Goal: Task Accomplishment & Management: Manage account settings

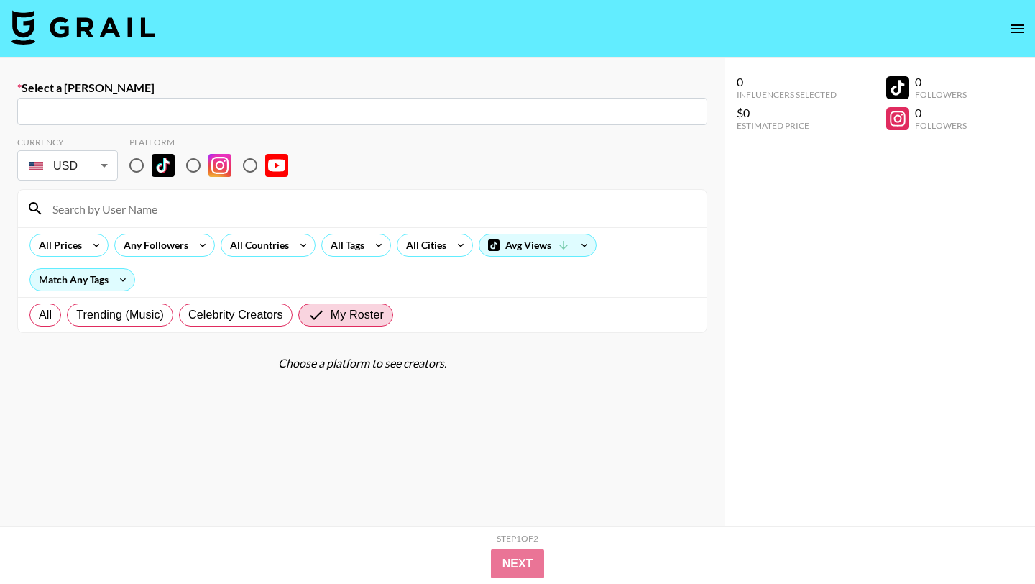
click at [142, 32] on img at bounding box center [83, 27] width 144 height 34
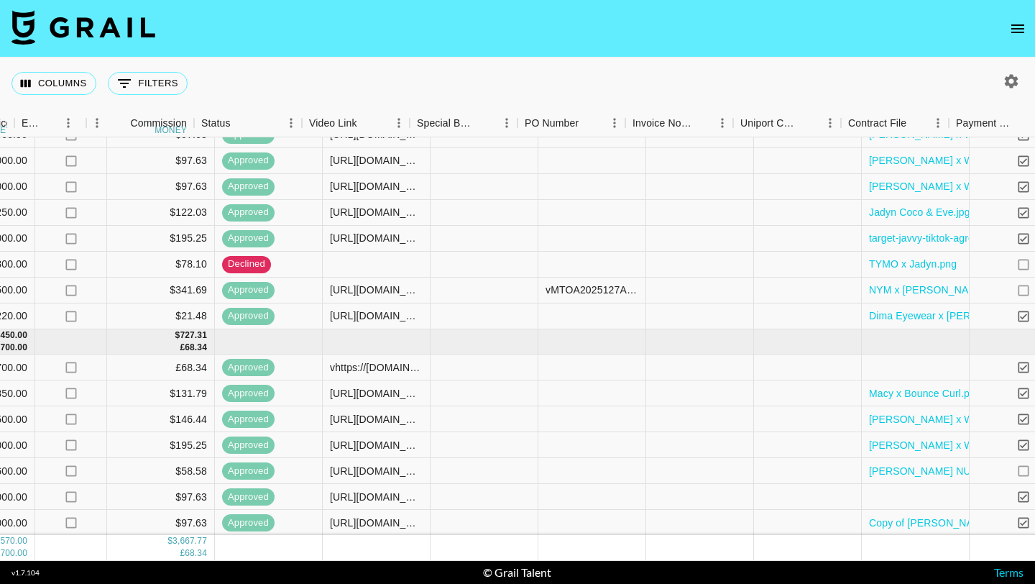
scroll to position [642, 1056]
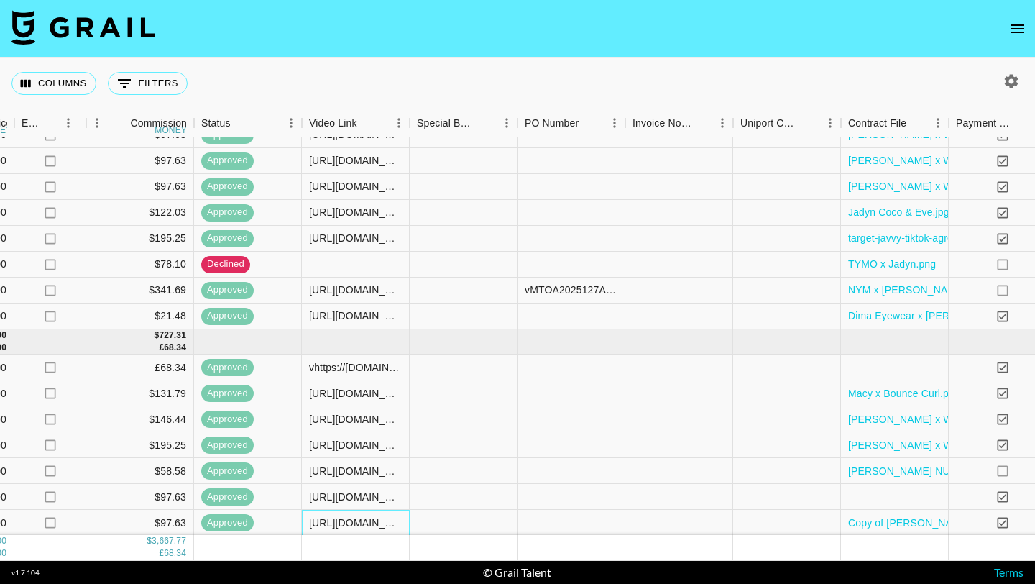
click at [377, 528] on div "[URL][DOMAIN_NAME][DOMAIN_NAME][PERSON_NAME]" at bounding box center [355, 522] width 93 height 14
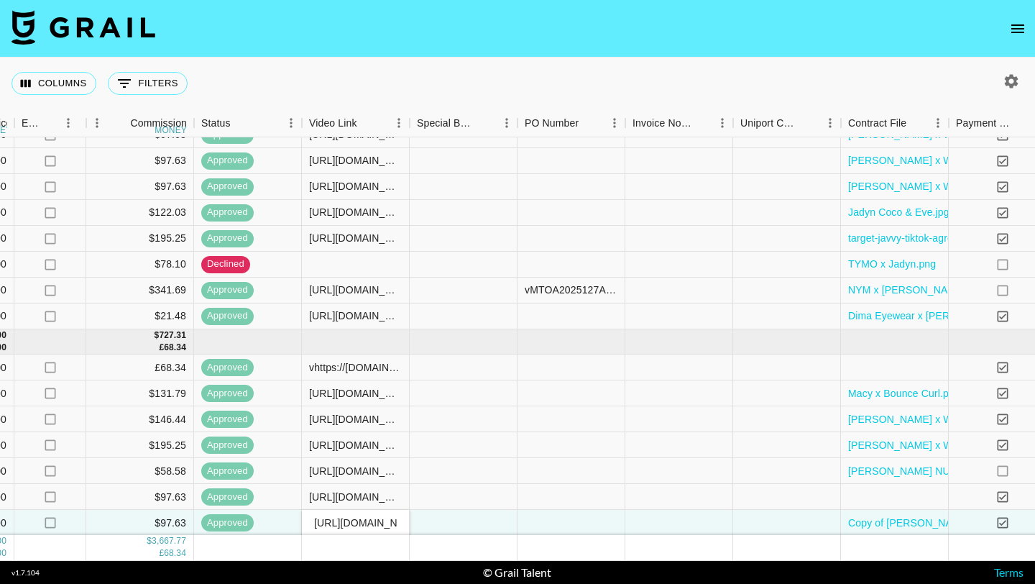
scroll to position [0, 211]
click at [372, 520] on input "https://www.tiktok.com/@macy.loe/video/7518168736478629150" at bounding box center [356, 522] width 106 height 11
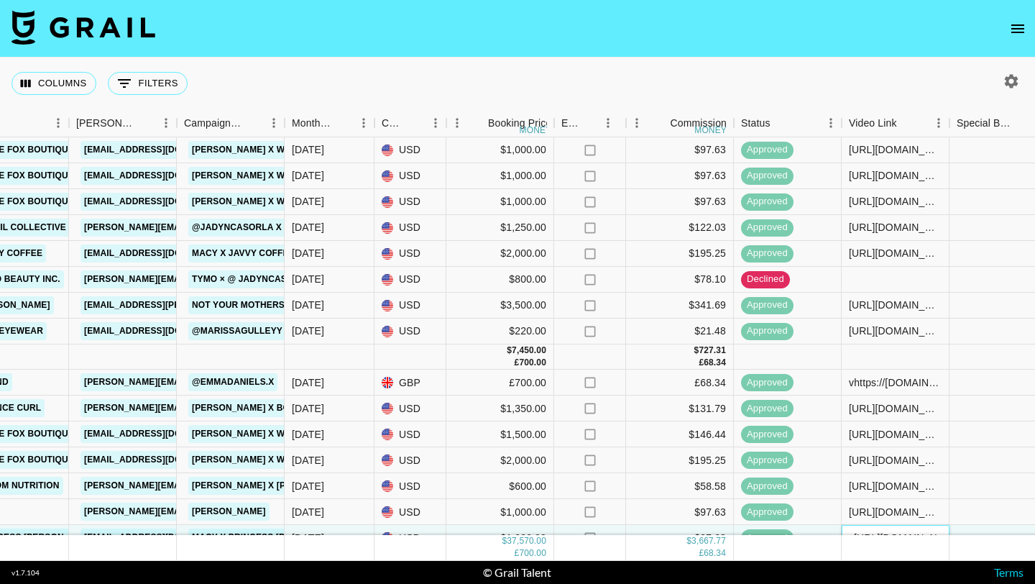
scroll to position [642, 517]
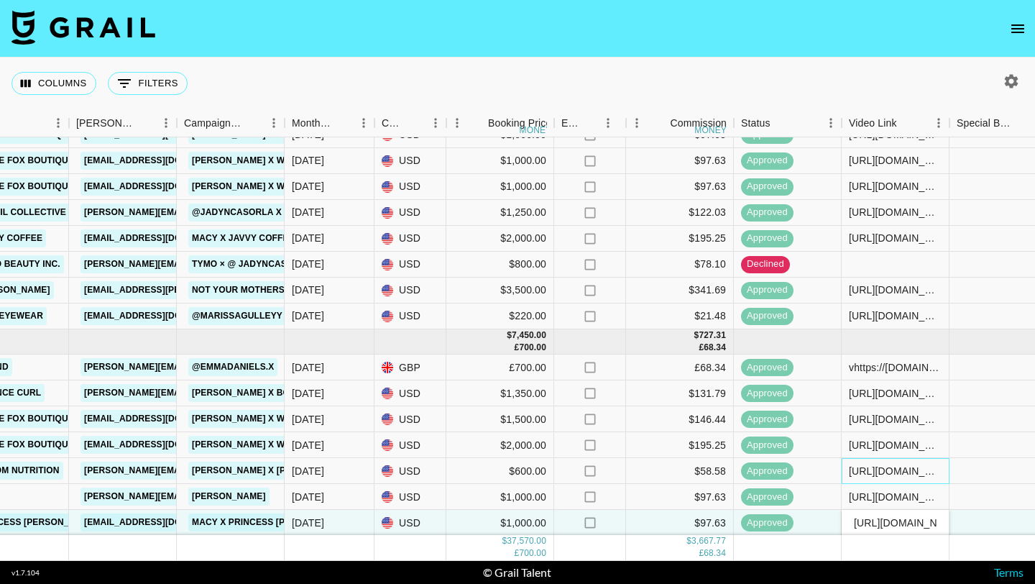
click at [891, 466] on div "https://www.tiktok.com/@sillygoofyshortgal/video/7536631665720839454" at bounding box center [895, 471] width 93 height 14
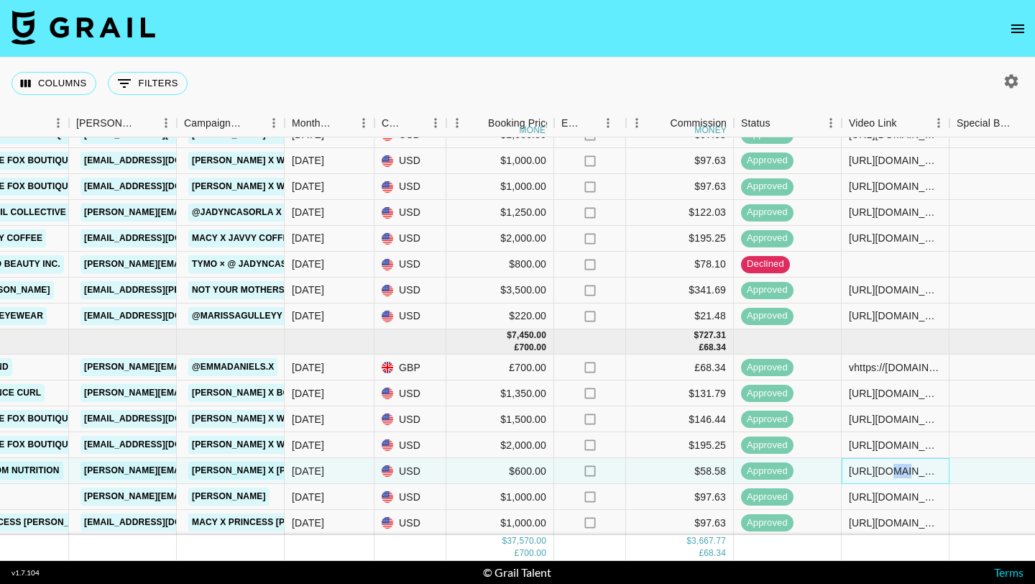
click at [891, 466] on div "https://www.tiktok.com/@sillygoofyshortgal/video/7536631665720839454" at bounding box center [895, 471] width 93 height 14
click at [891, 466] on input "https://www.tiktok.com/@sillygoofyshortgal/video/7536631665720839454" at bounding box center [895, 470] width 106 height 11
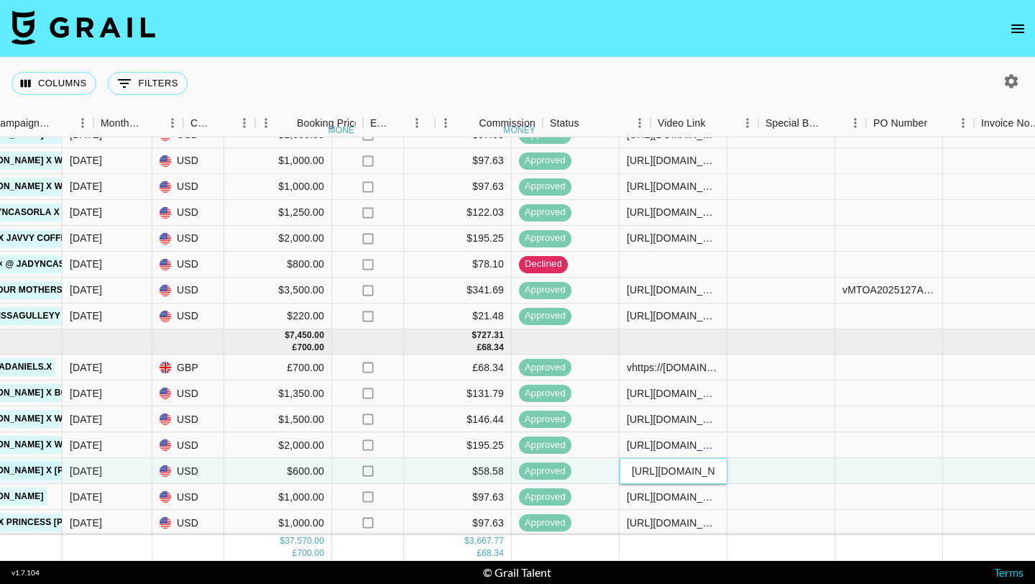
scroll to position [642, 763]
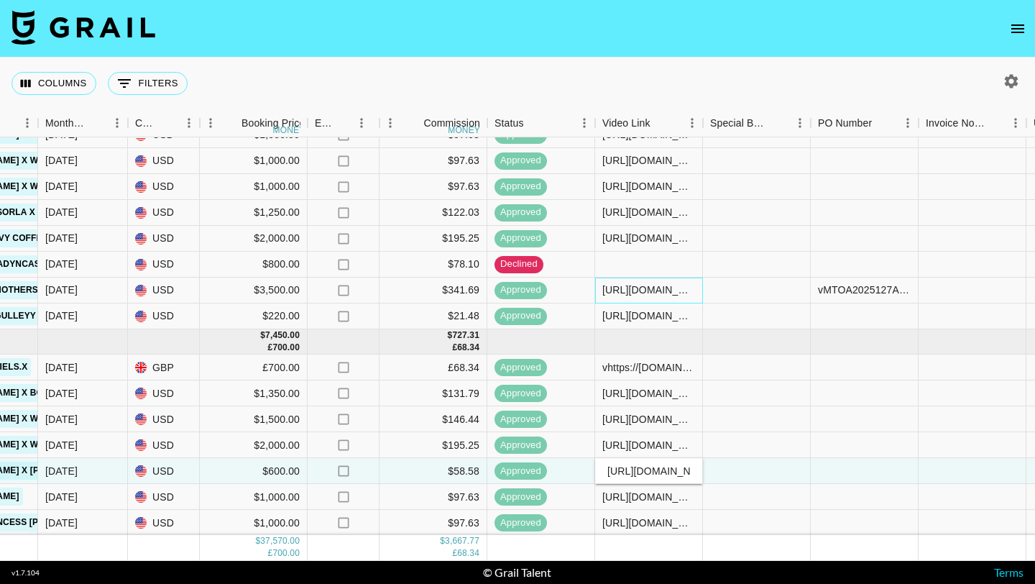
click at [660, 288] on div "https://www.tiktok.com/@sillygoofyshortgal/video/7545970161489087774" at bounding box center [648, 289] width 93 height 14
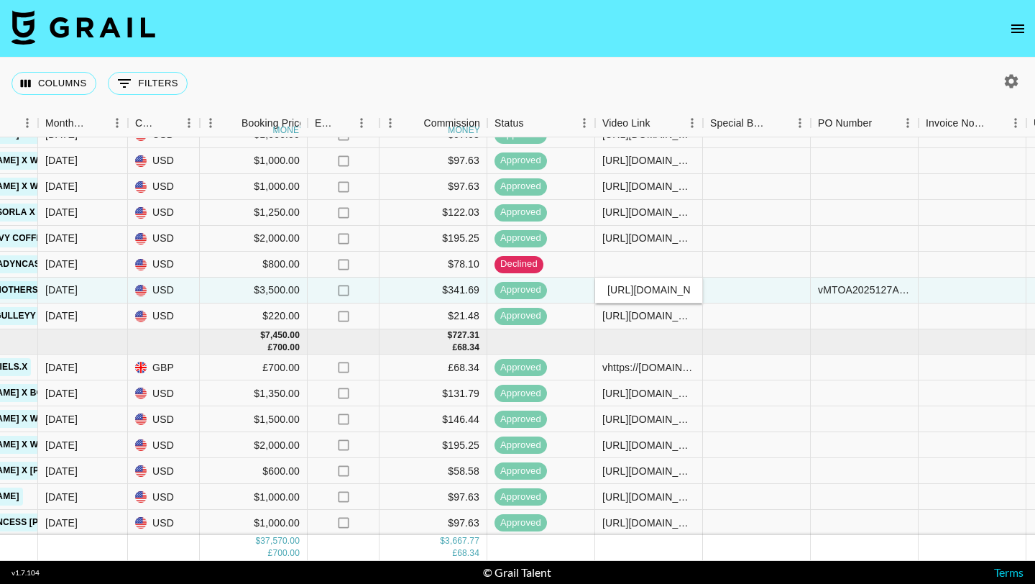
click at [660, 288] on input "https://www.tiktok.com/@sillygoofyshortgal/video/7545970161489087774" at bounding box center [649, 289] width 106 height 11
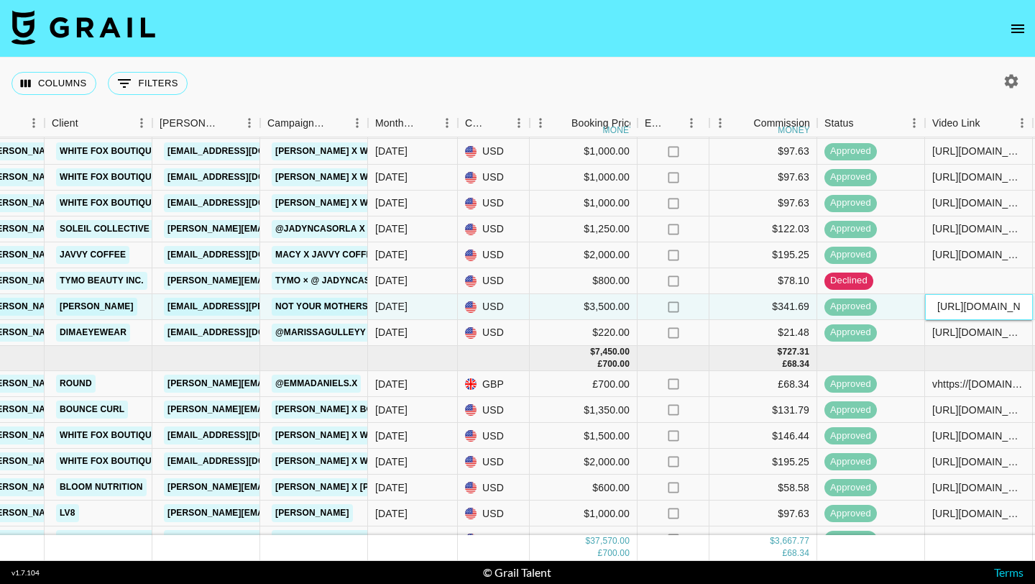
scroll to position [622, 433]
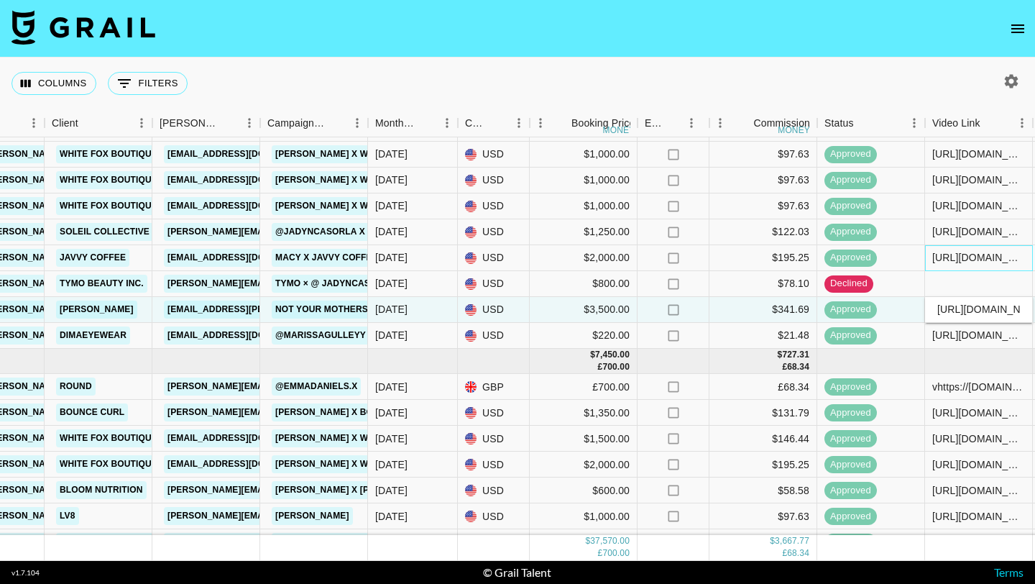
click at [958, 257] on div "https://www.tiktok.com/@macy.loe/video/7534497660481326367" at bounding box center [978, 257] width 93 height 14
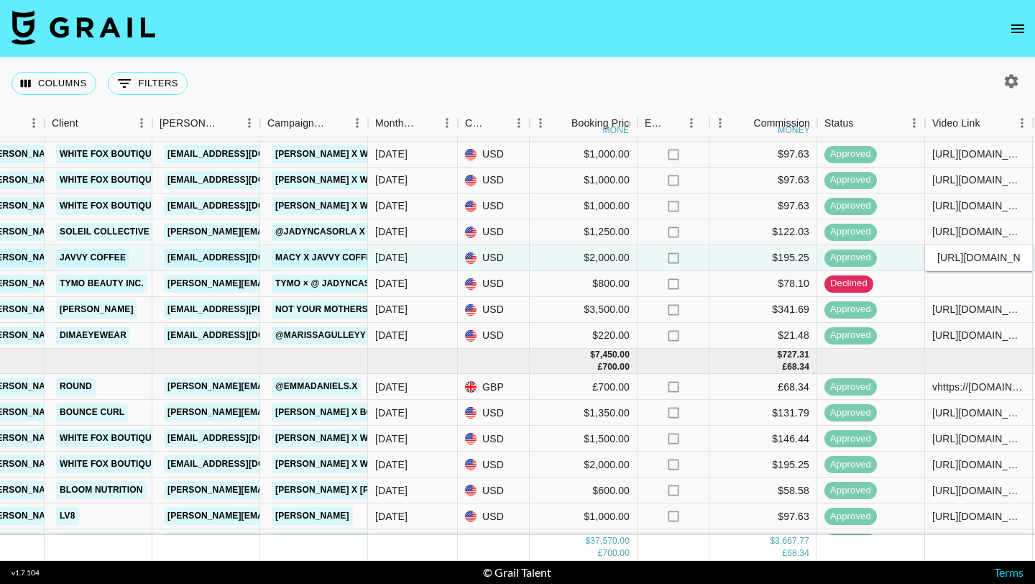
click at [958, 257] on input "https://www.tiktok.com/@macy.loe/video/7534497660481326367" at bounding box center [979, 257] width 106 height 11
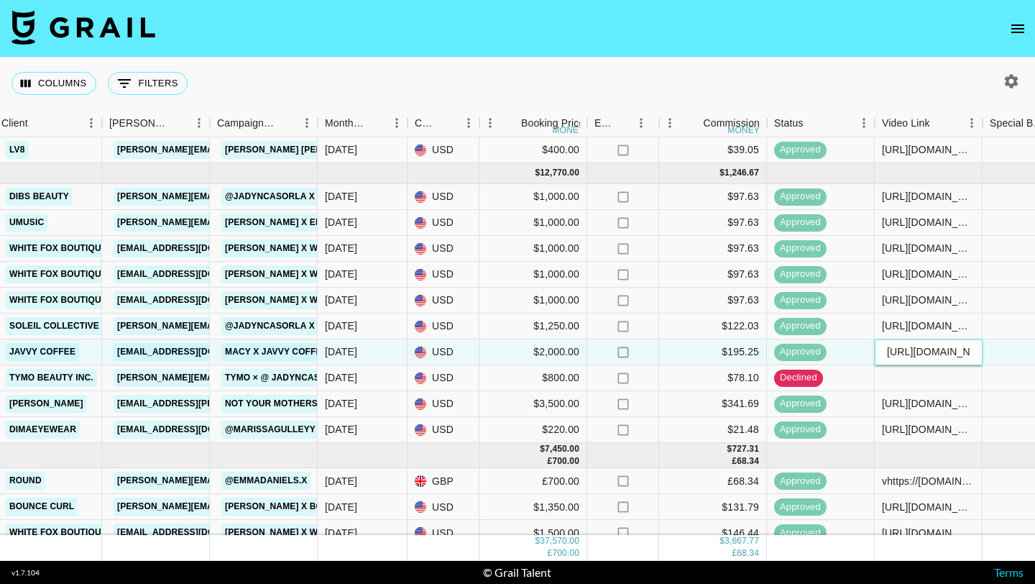
scroll to position [528, 487]
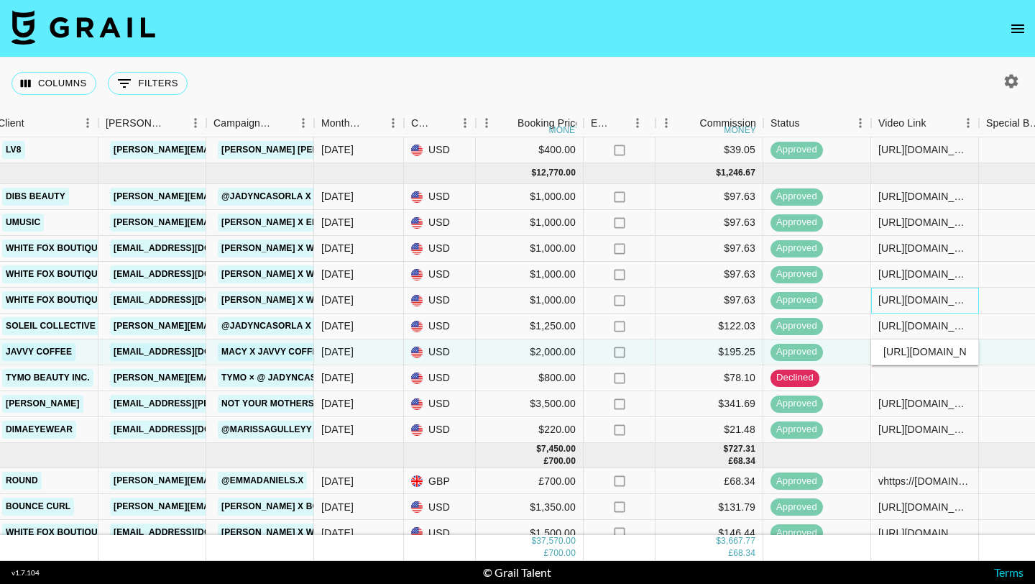
click at [933, 303] on div "https://www.tiktok.com/@macy.loe/video/7537111085262851358?lang=en" at bounding box center [924, 300] width 93 height 14
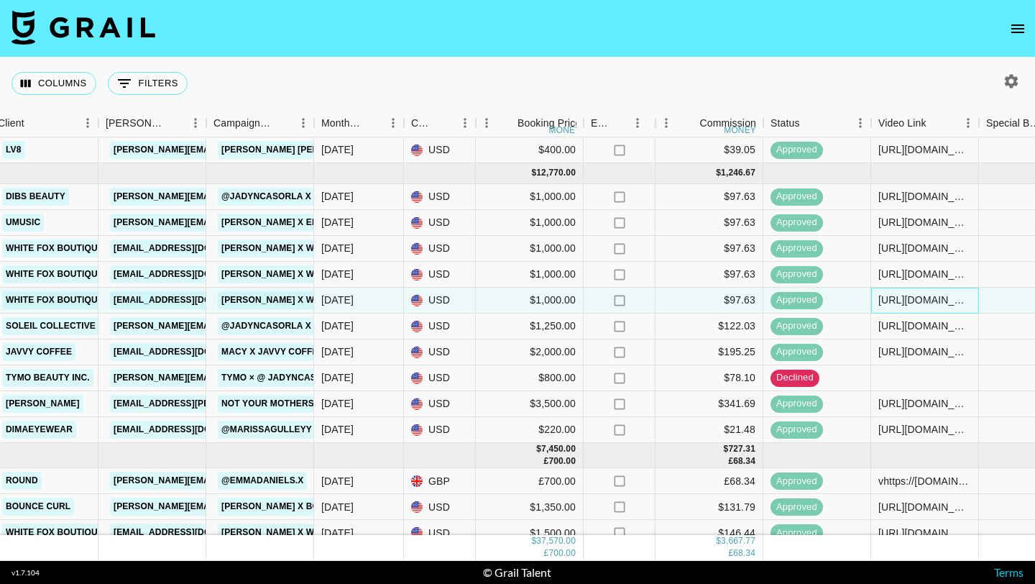
click at [933, 303] on div "https://www.tiktok.com/@macy.loe/video/7537111085262851358?lang=en" at bounding box center [924, 300] width 93 height 14
click at [933, 303] on input "https://www.tiktok.com/@macy.loe/video/7537111085262851358?lang=en" at bounding box center [925, 299] width 106 height 11
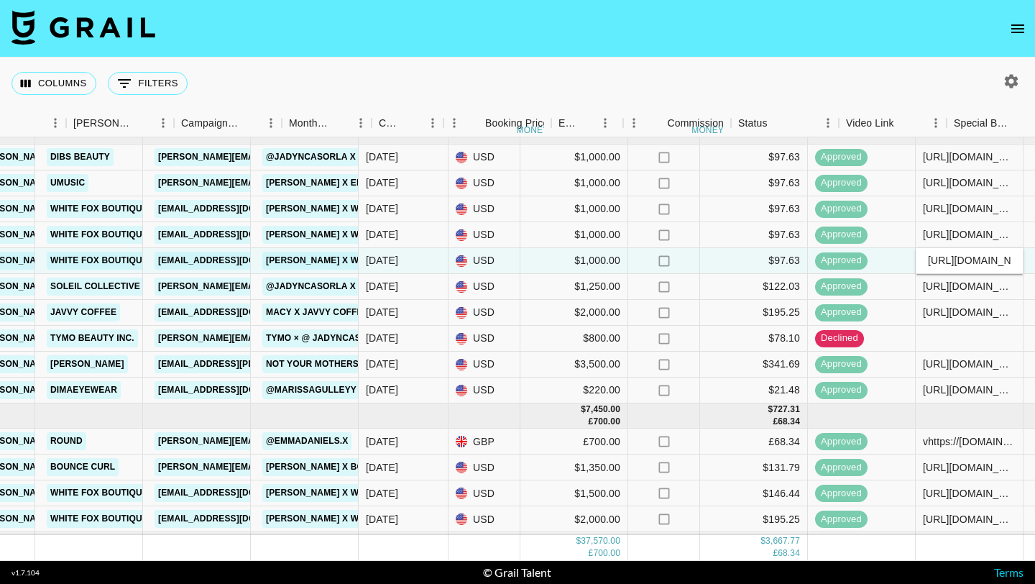
scroll to position [568, 441]
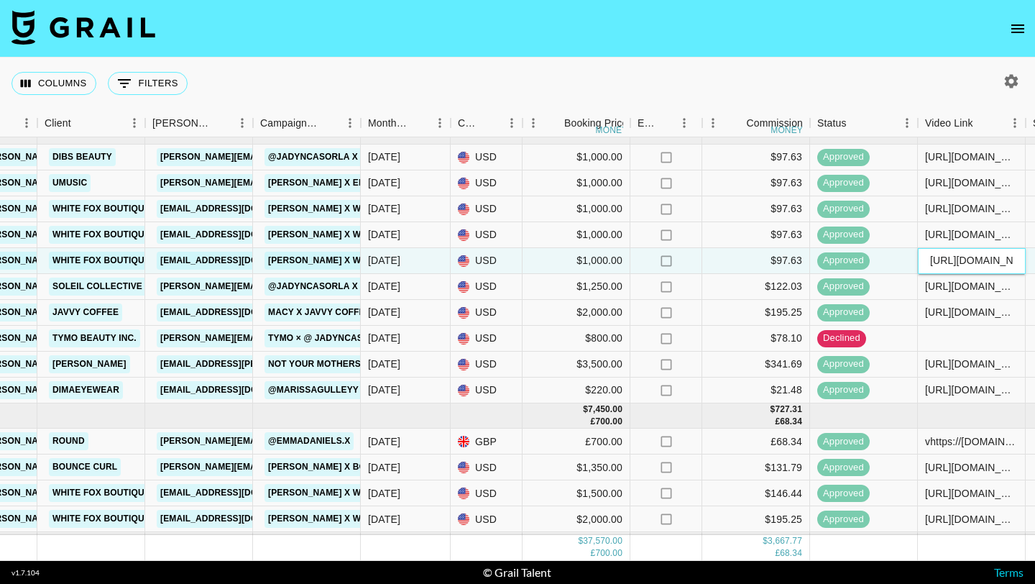
click at [974, 262] on input "https://www.tiktok.com/@macy.loe/video/7537111085262851358?lang=en" at bounding box center [971, 259] width 106 height 11
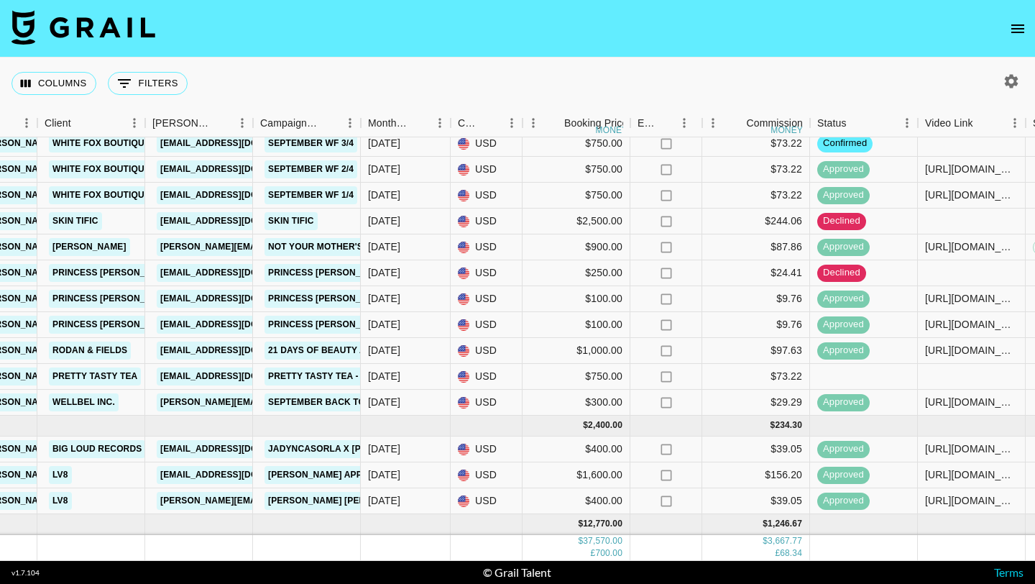
scroll to position [174, 441]
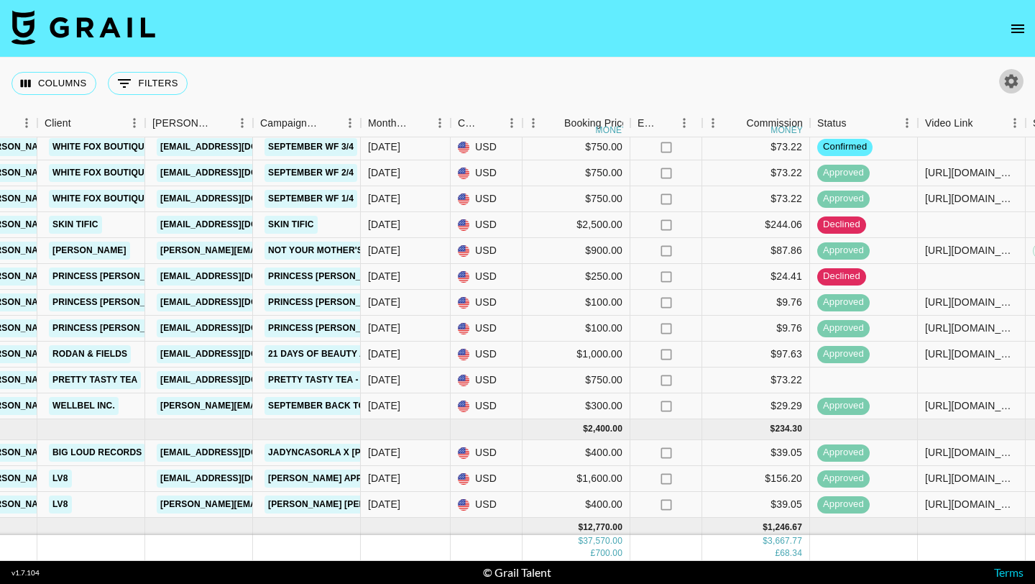
click at [1012, 84] on icon "button" at bounding box center [1012, 81] width 14 height 14
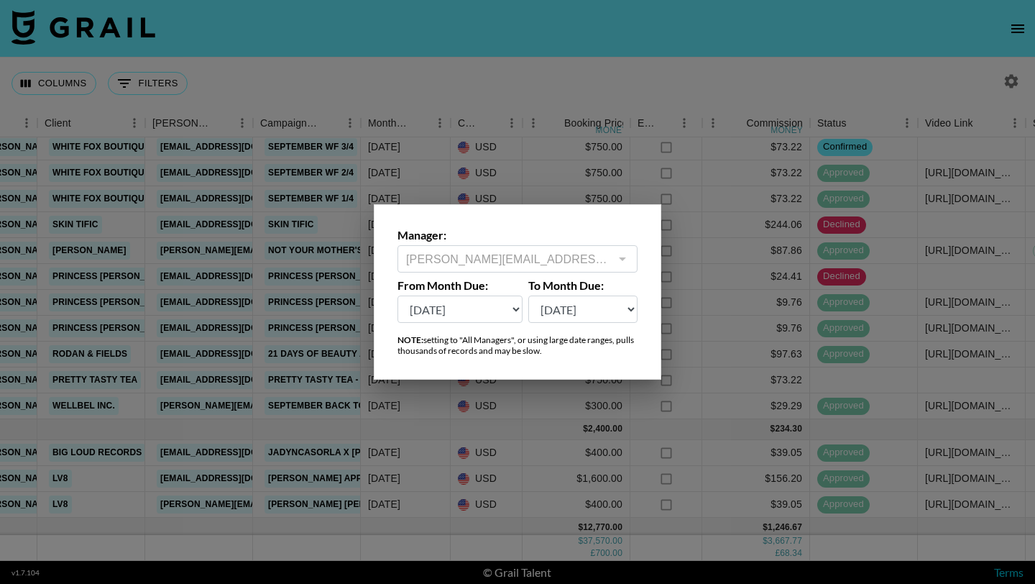
click at [500, 317] on select "Sep '26 Aug '26 Jul '26 Jun '26 May '26 Apr '26 Mar '26 Feb '26 Jan '26 Dec '25…" at bounding box center [459, 308] width 125 height 27
select select "Feb '25"
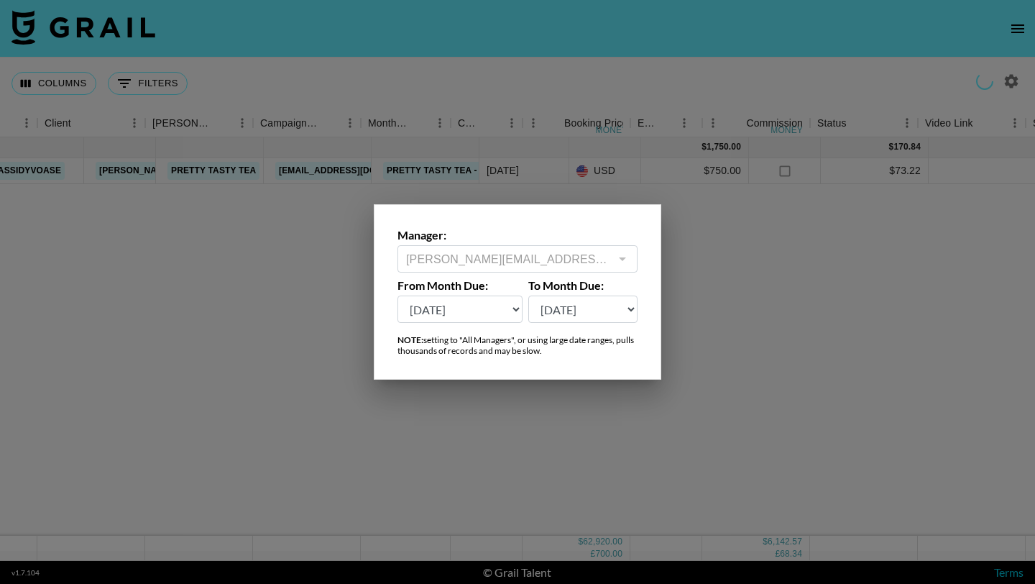
scroll to position [0, 441]
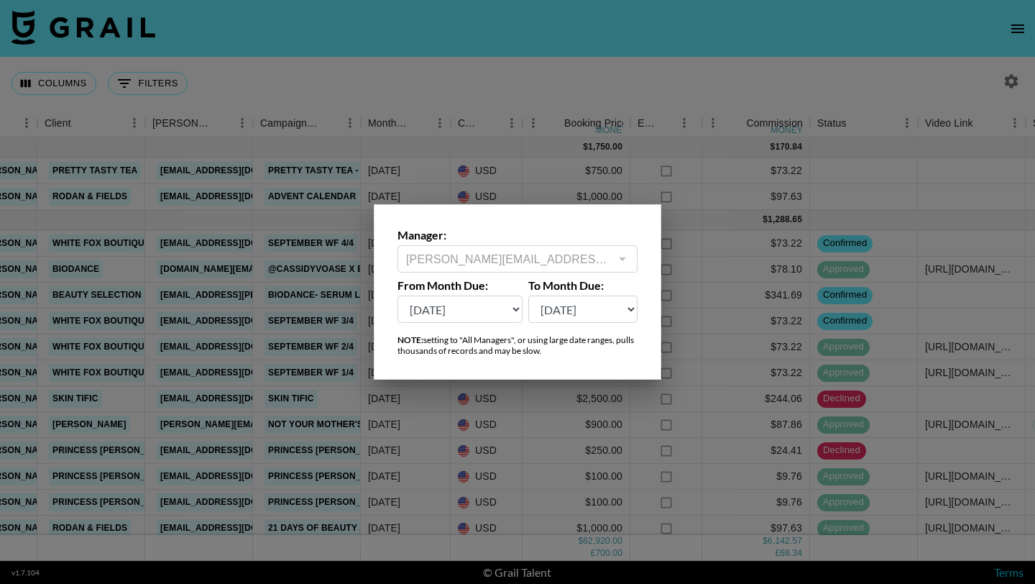
click at [750, 50] on div at bounding box center [517, 292] width 1035 height 584
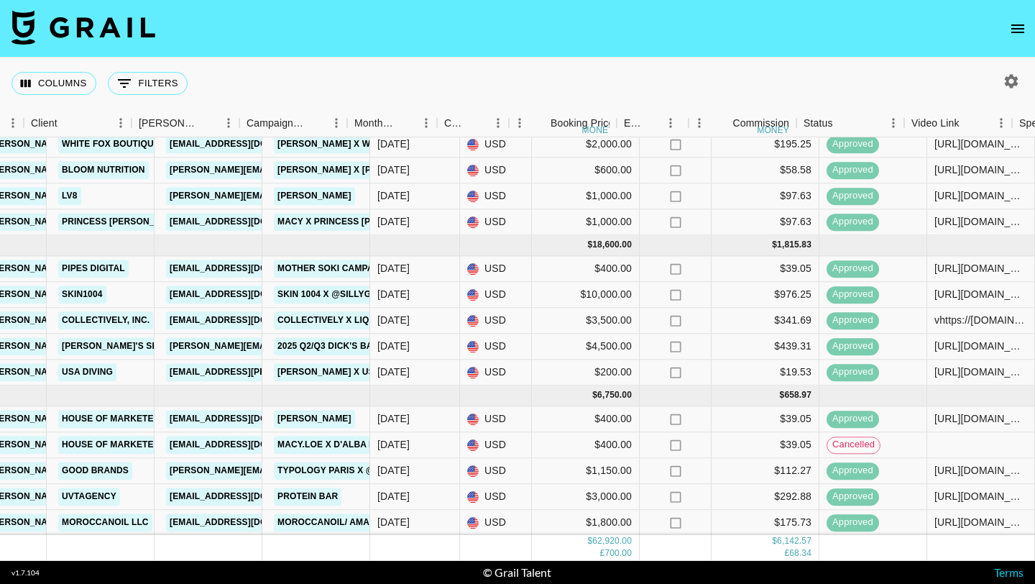
scroll to position [942, 457]
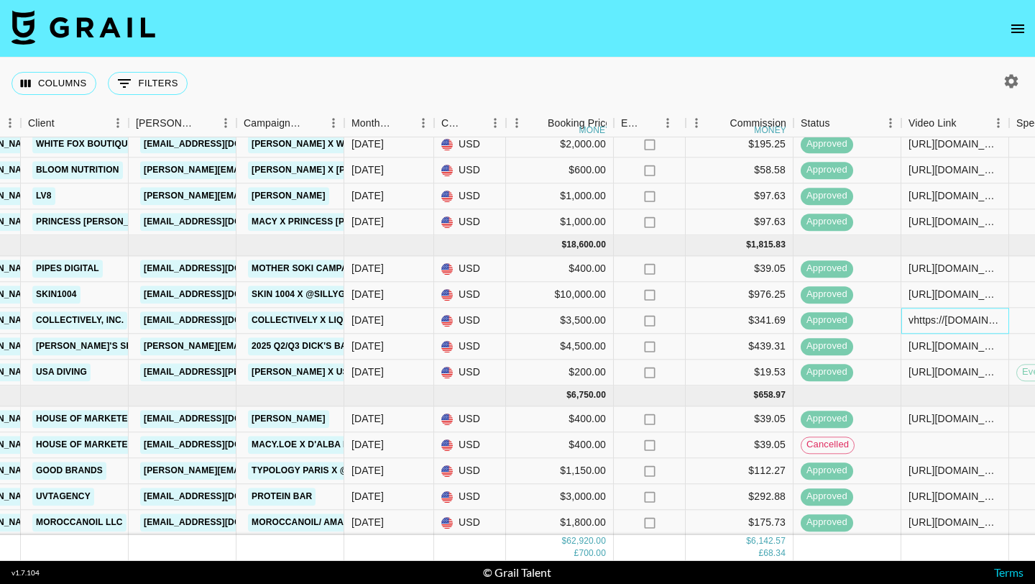
click at [971, 323] on div "vhttps://www.instagram.com/p/DLNUNICiNOm/?img_index=3" at bounding box center [954, 320] width 93 height 14
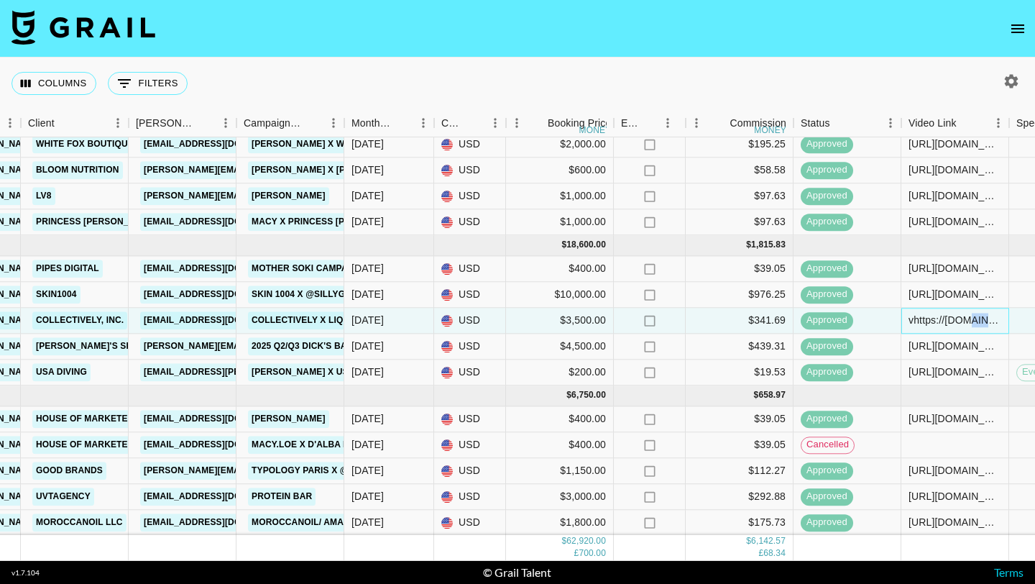
click at [971, 323] on div "vhttps://www.instagram.com/p/DLNUNICiNOm/?img_index=3" at bounding box center [954, 320] width 93 height 14
click at [971, 323] on input "vhttps://www.instagram.com/p/DLNUNICiNOm/?img_index=3" at bounding box center [955, 320] width 106 height 11
click at [929, 377] on div "https://www.tiktok.com/@sillygoofyshortgal/video/7502208306056858910?lang=en" at bounding box center [954, 372] width 93 height 14
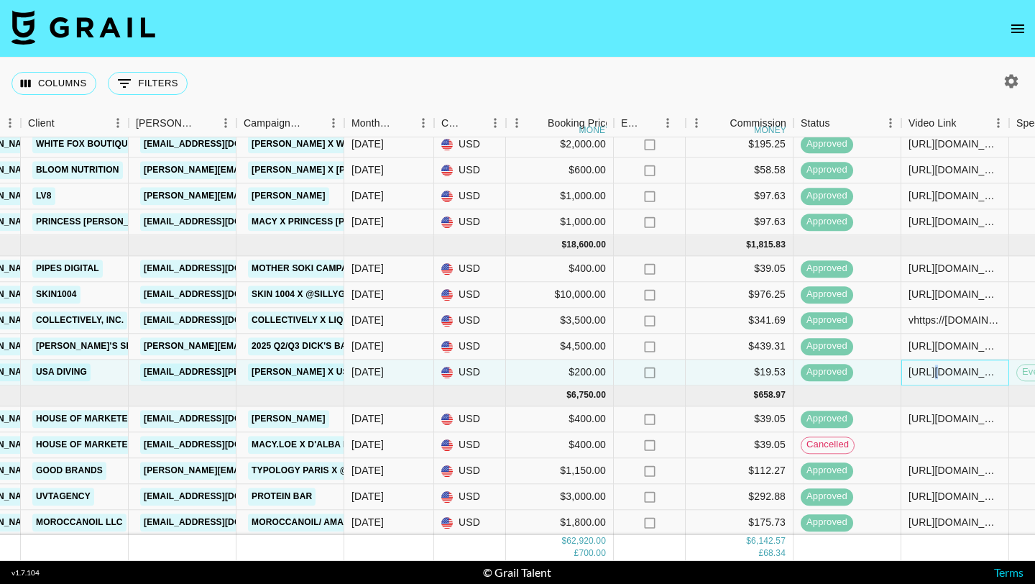
click at [929, 377] on div "https://www.tiktok.com/@sillygoofyshortgal/video/7502208306056858910?lang=en" at bounding box center [954, 372] width 93 height 14
click at [929, 377] on input "https://www.tiktok.com/@sillygoofyshortgal/video/7502208306056858910?lang=en" at bounding box center [955, 372] width 106 height 11
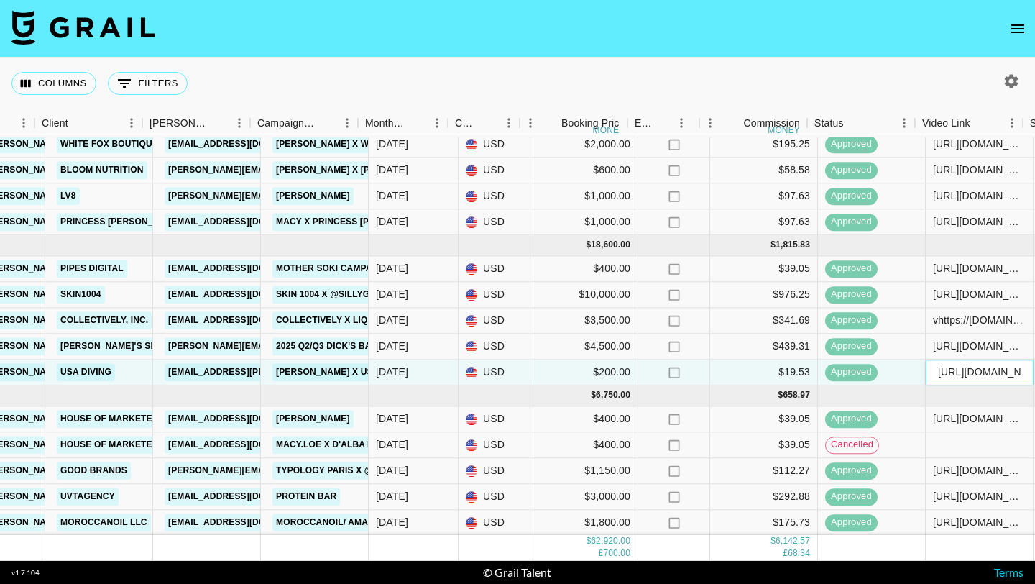
scroll to position [942, 430]
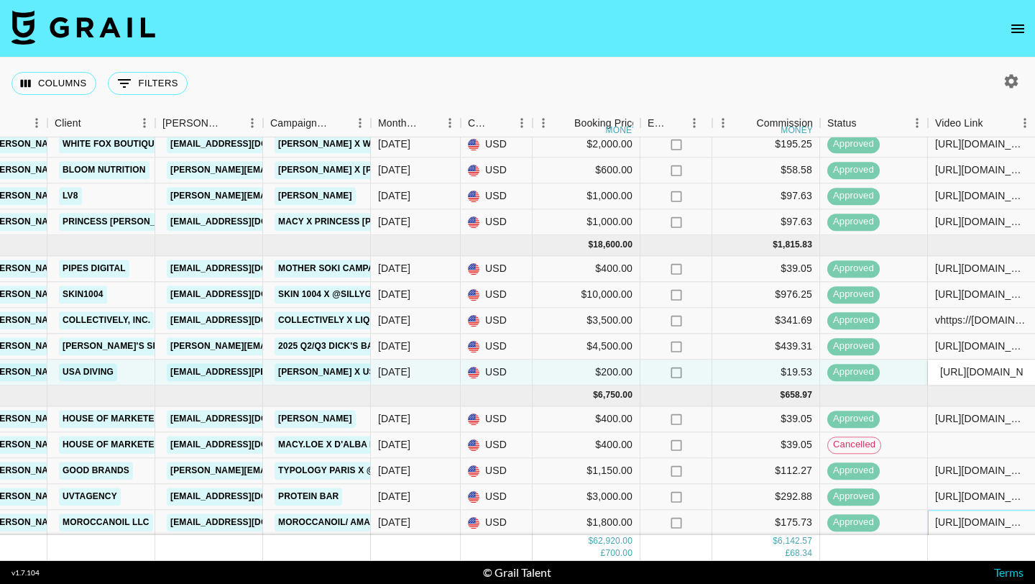
click at [1001, 515] on div "https://www.tiktok.com/@macy.loe/video/7512112527426243871" at bounding box center [981, 522] width 93 height 14
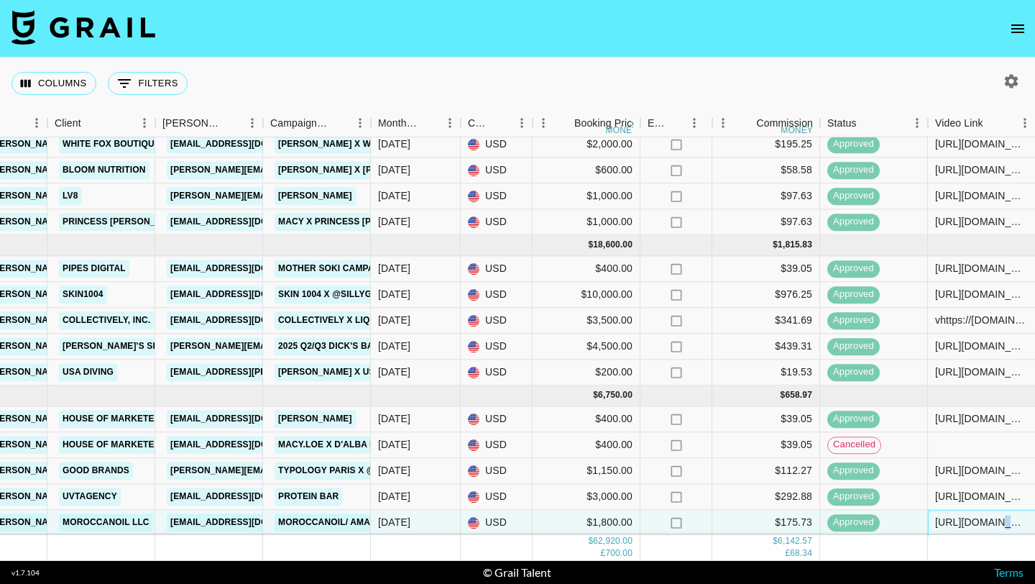
click at [1001, 515] on div "https://www.tiktok.com/@macy.loe/video/7512112527426243871" at bounding box center [981, 522] width 93 height 14
click at [1001, 516] on div "https://www.tiktok.com/@macy.loe/video/7512112527426243871" at bounding box center [982, 522] width 106 height 13
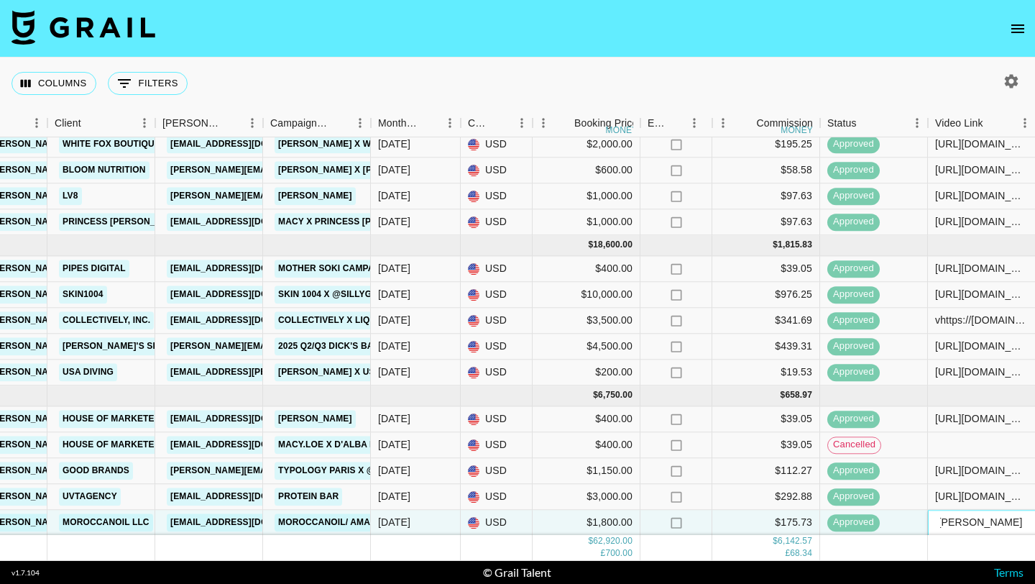
click at [1001, 519] on input "https://www.tiktok.com/@macy.loe/video/7512112527426243871" at bounding box center [982, 522] width 106 height 11
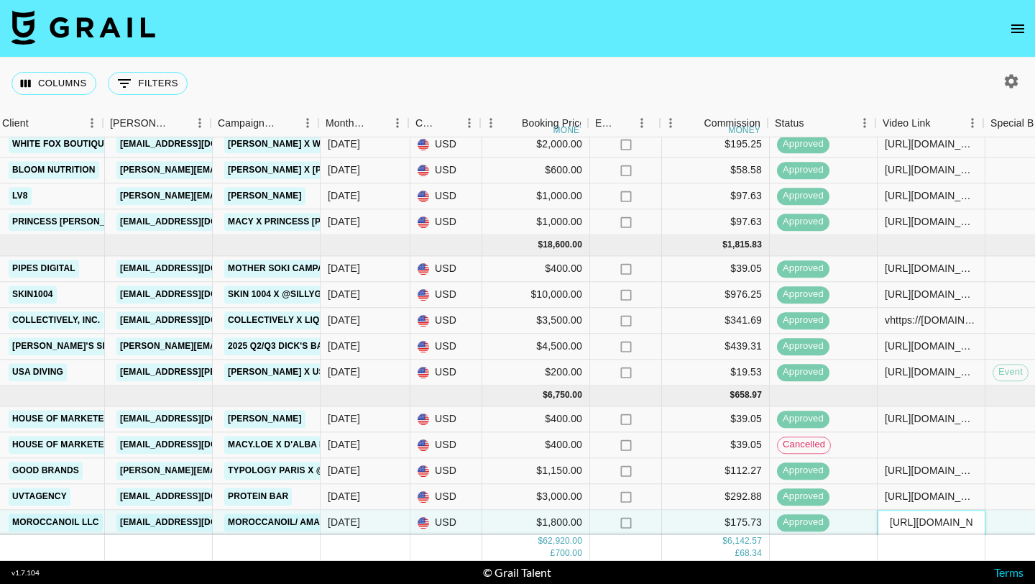
scroll to position [942, 483]
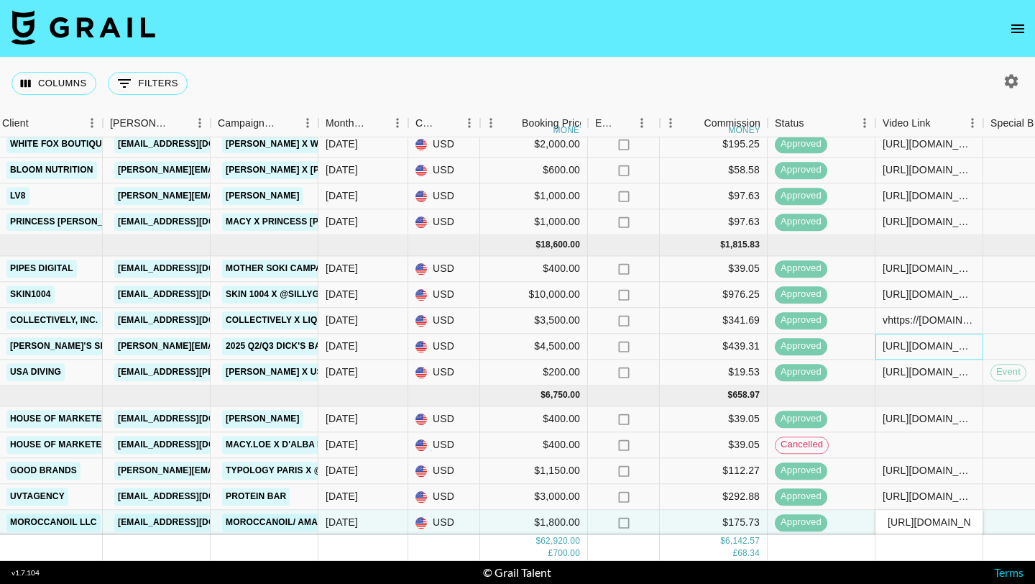
click at [931, 338] on div "https://www.tiktok.com/@sillygoofyshortgal/video/7524803901699181854" at bounding box center [929, 346] width 108 height 26
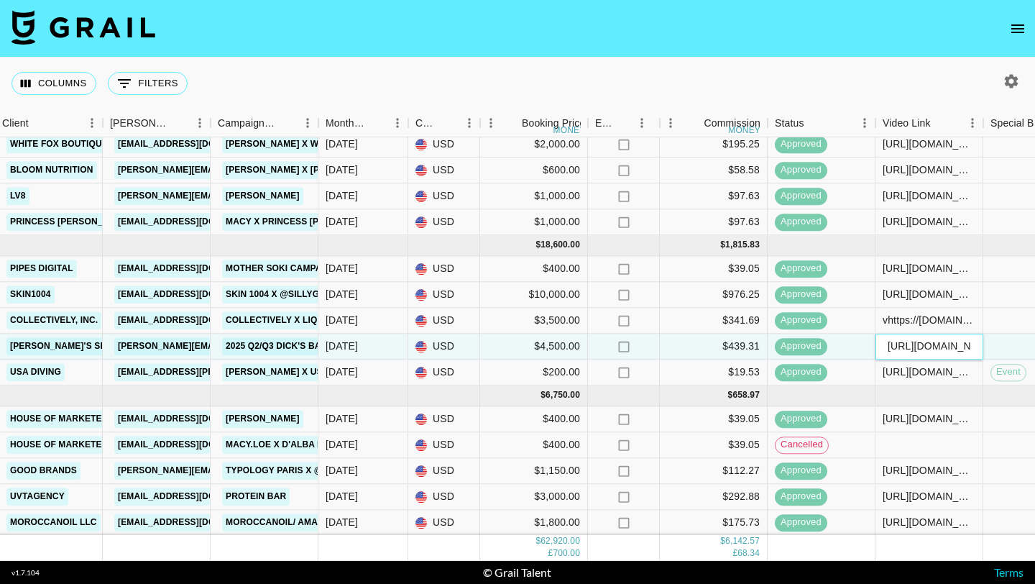
scroll to position [0, 0]
click at [931, 338] on div "https://www.tiktok.com/@sillygoofyshortgal/video/7524803901699181854" at bounding box center [929, 346] width 108 height 26
click at [936, 349] on input "https://www.tiktok.com/@sillygoofyshortgal/video/7524803901699181854" at bounding box center [929, 346] width 106 height 11
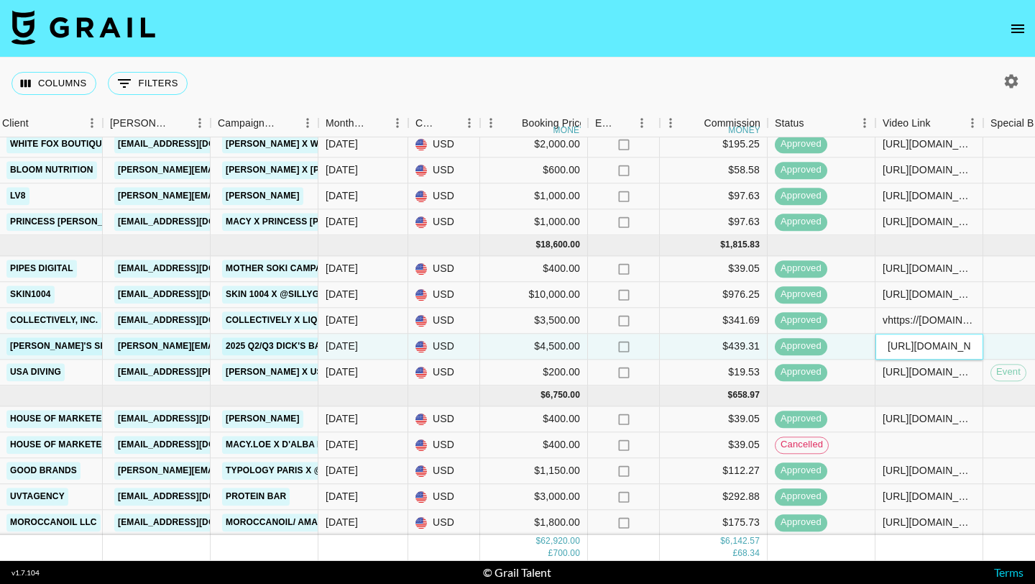
click at [936, 349] on input "https://www.tiktok.com/@sillygoofyshortgal/video/7524803901699181854" at bounding box center [929, 346] width 106 height 11
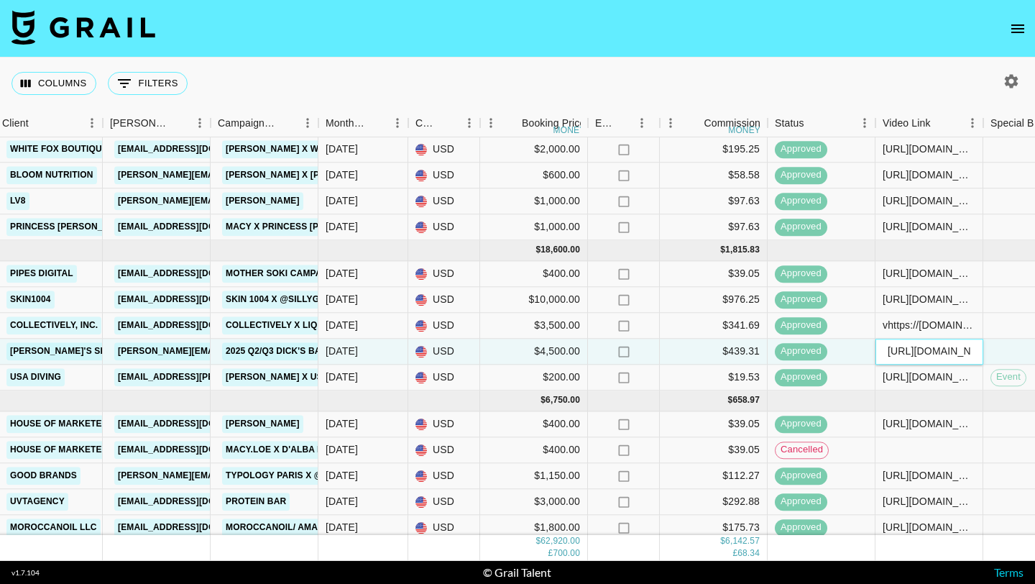
scroll to position [942, 483]
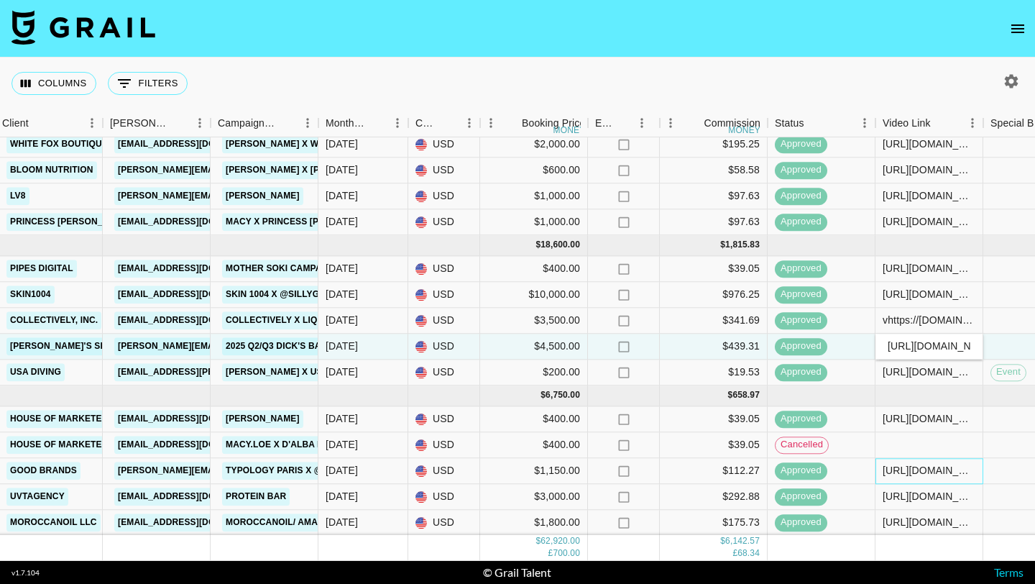
click at [942, 470] on div "https://www.tiktok.com/@macy.loe/video/750296" at bounding box center [929, 471] width 93 height 14
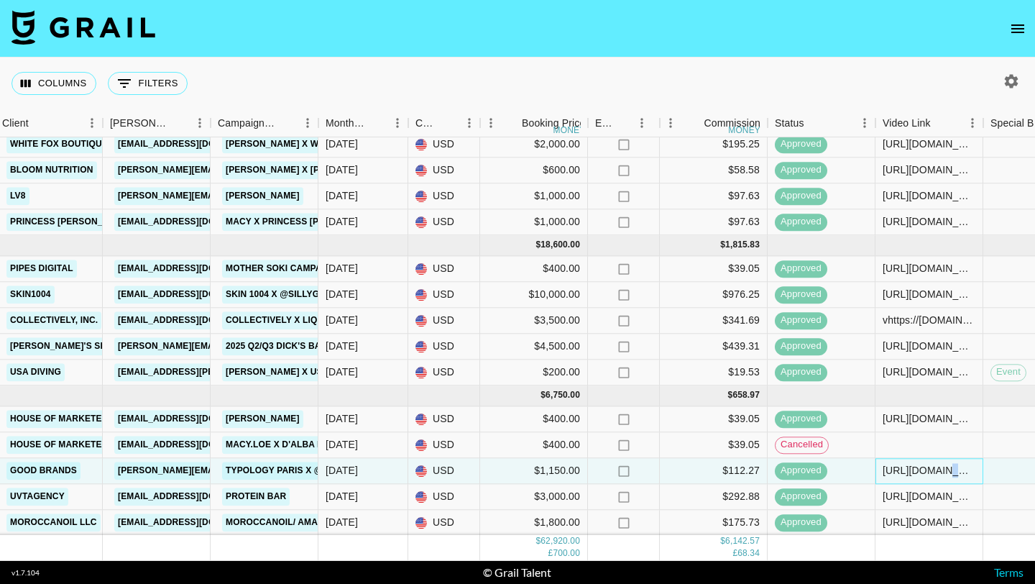
click at [942, 470] on div "https://www.tiktok.com/@macy.loe/video/750296" at bounding box center [929, 471] width 93 height 14
click at [942, 470] on input "https://www.tiktok.com/@macy.loe/video/750296" at bounding box center [929, 470] width 106 height 11
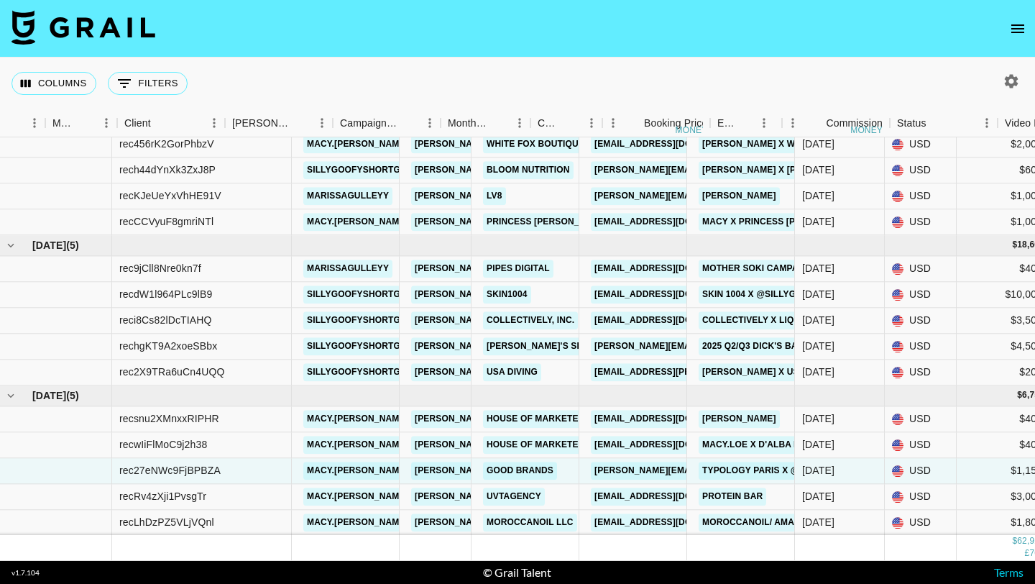
scroll to position [942, 0]
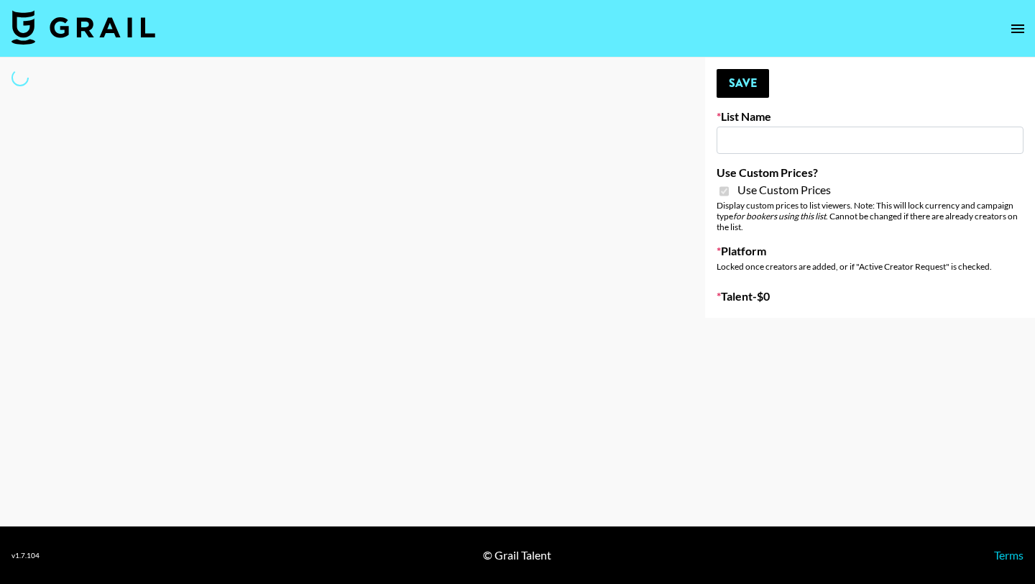
type input "Medical Solutions (30th Sept)"
checkbox input "true"
select select "Brand"
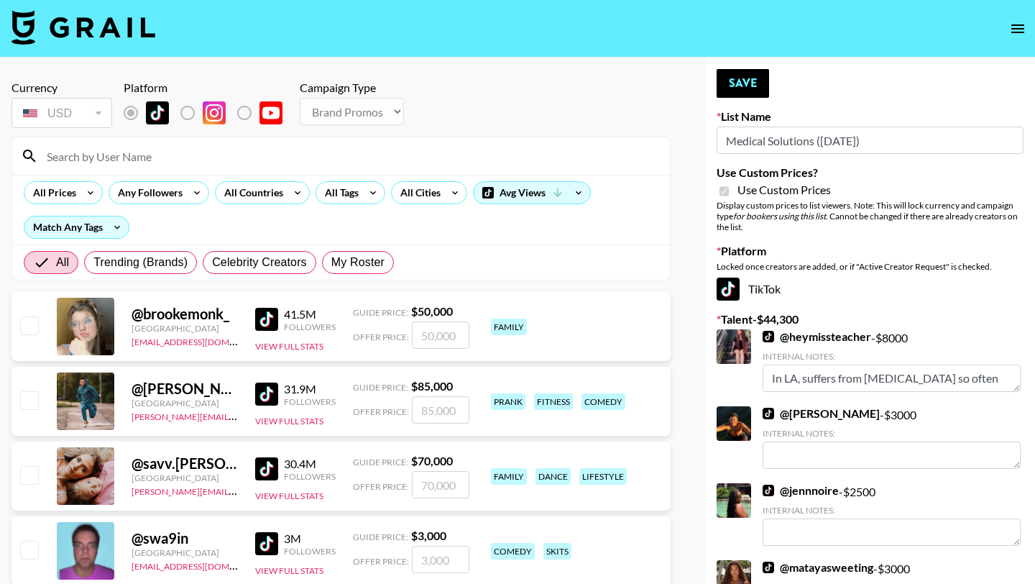
click at [105, 161] on input at bounding box center [349, 155] width 623 height 23
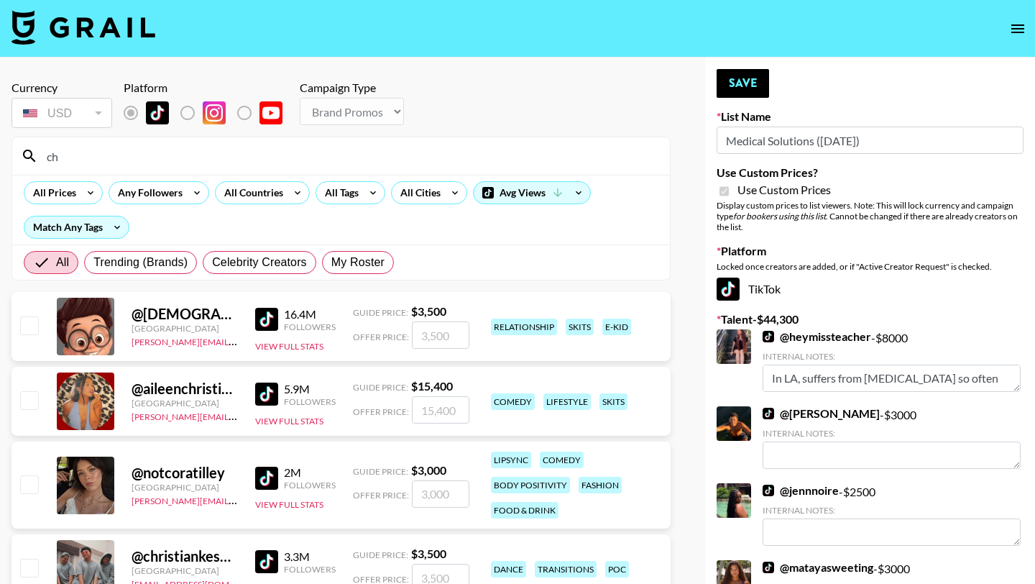
type input "c"
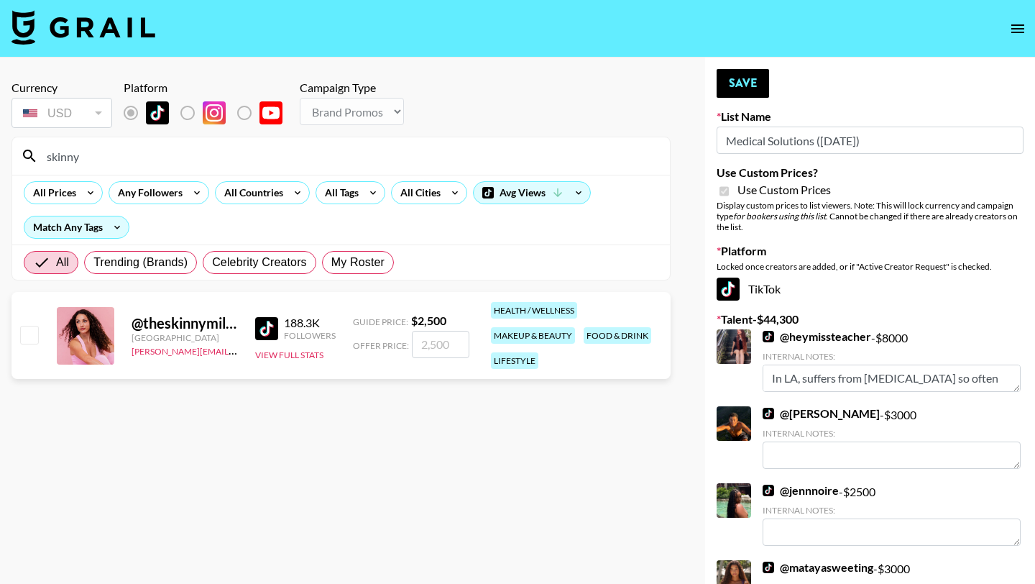
type input "skinny"
click at [32, 333] on input "checkbox" at bounding box center [28, 334] width 17 height 17
checkbox input "true"
type input "2500"
click at [734, 78] on button "Save" at bounding box center [743, 83] width 52 height 29
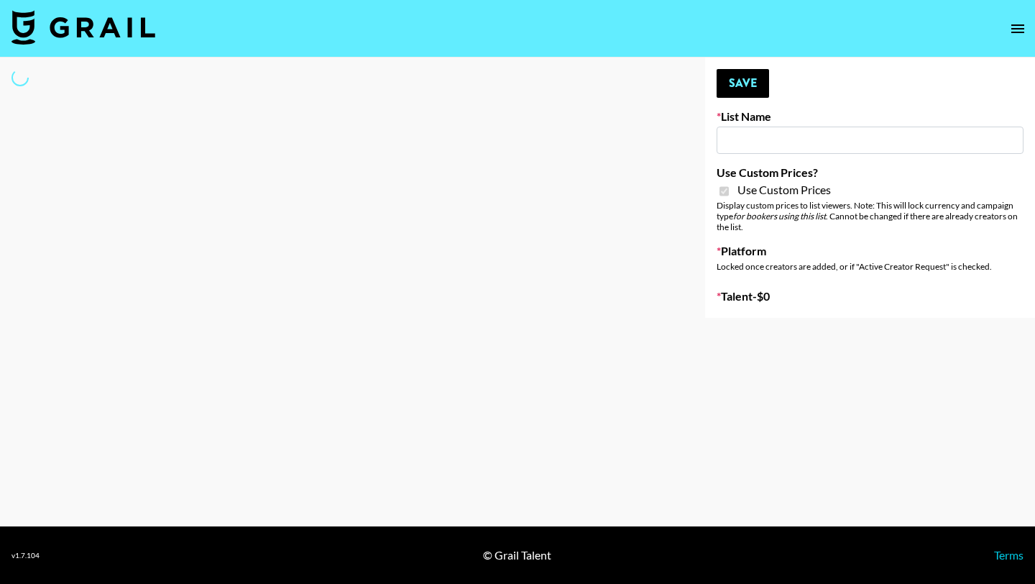
type input "Petlibro (30th Sept)"
checkbox input "true"
select select "Brand"
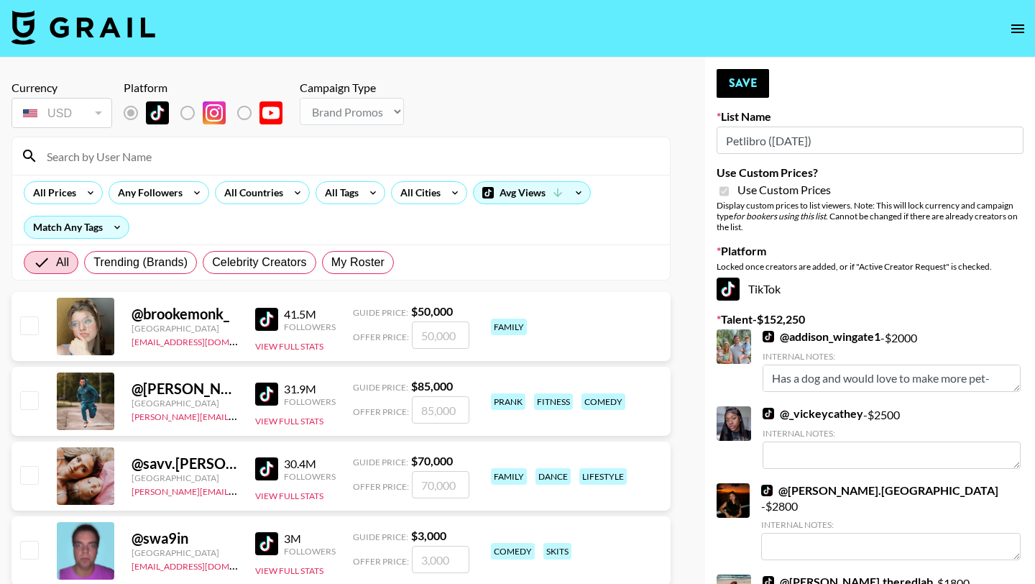
click at [136, 155] on input at bounding box center [349, 155] width 623 height 23
type input "sarahub"
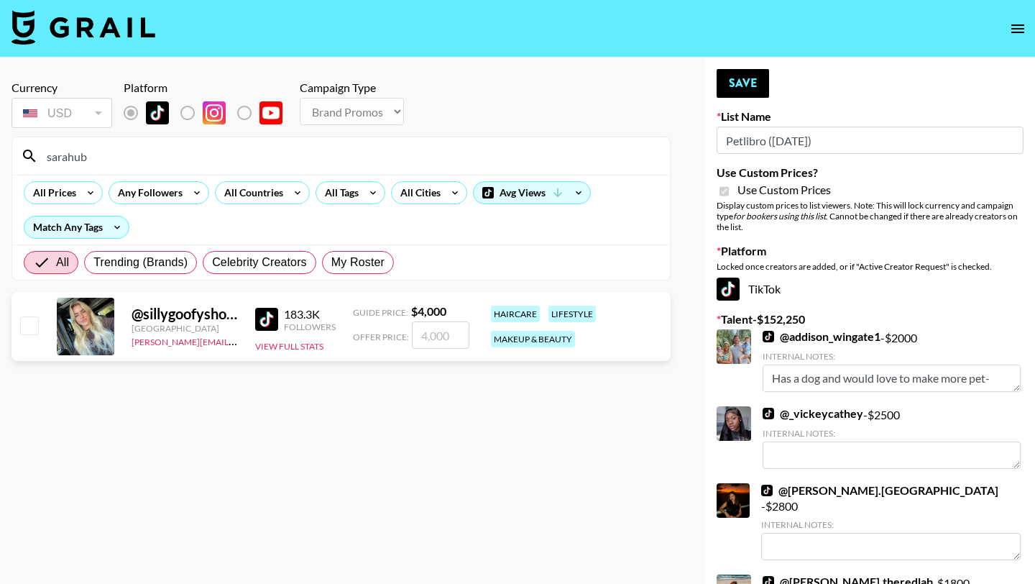
click at [34, 322] on input "checkbox" at bounding box center [28, 324] width 17 height 17
checkbox input "true"
type input "4000"
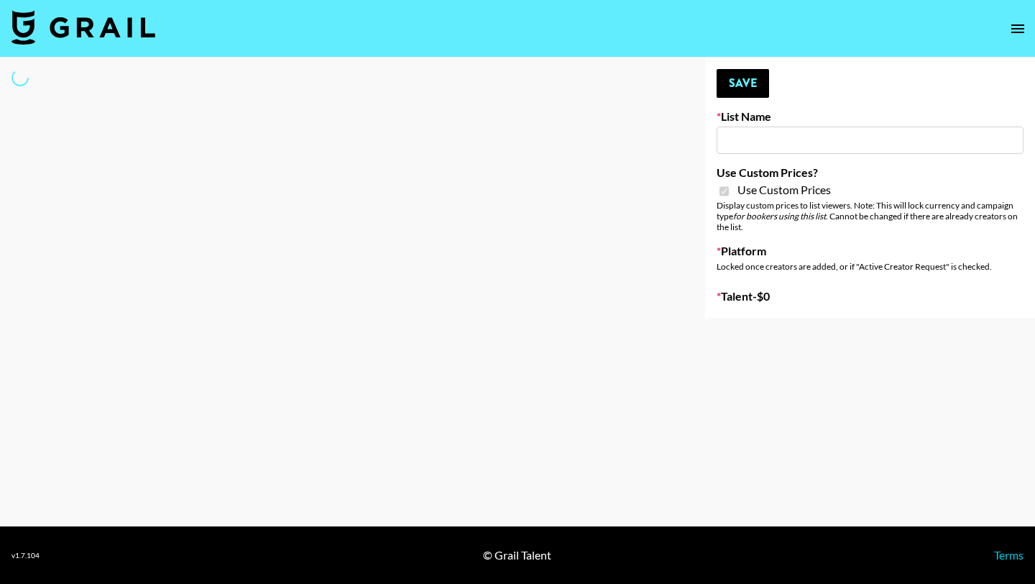
type input "Butcher Box (30th Sept)"
checkbox input "true"
select select "Brand"
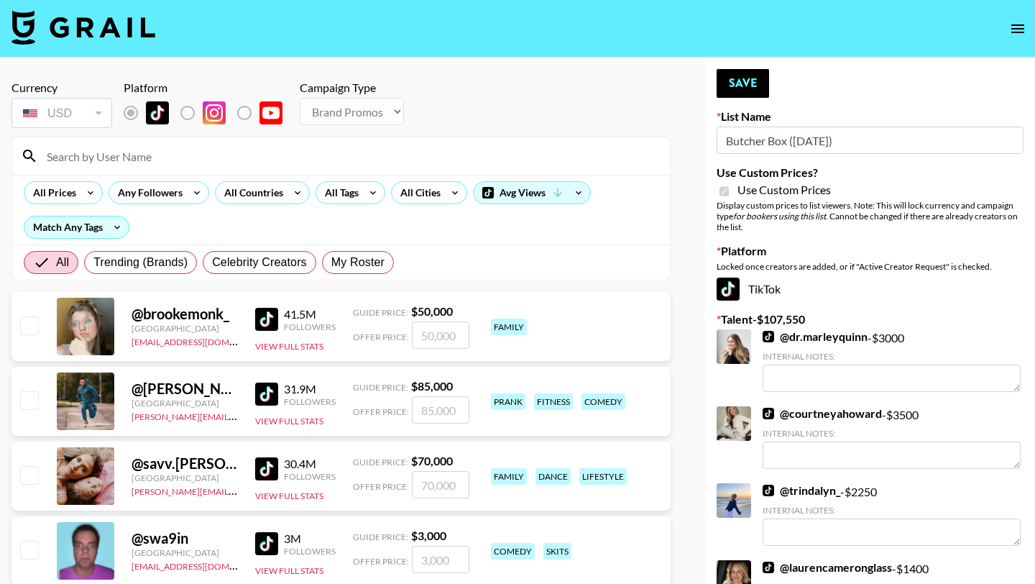
click at [137, 154] on input at bounding box center [349, 155] width 623 height 23
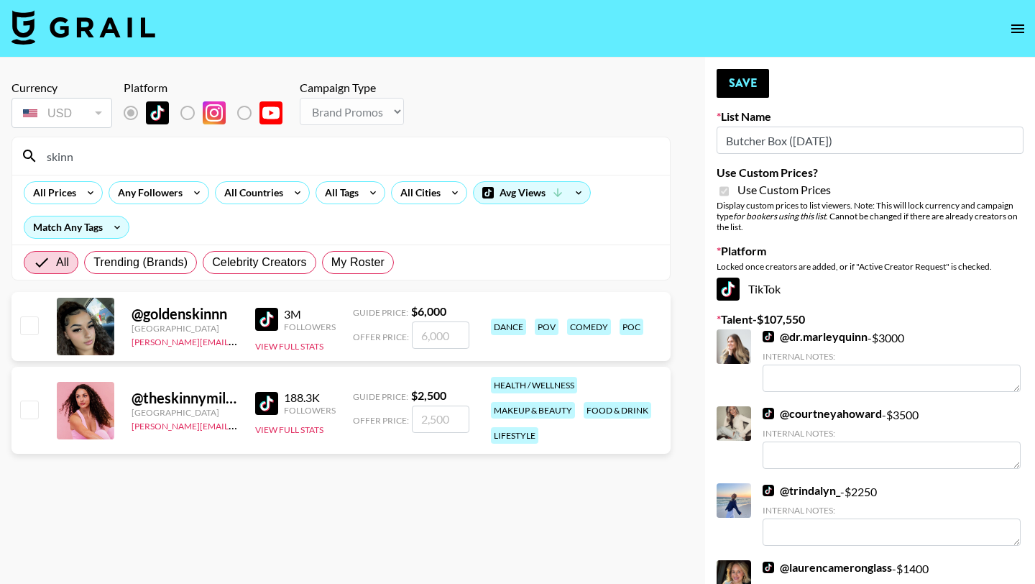
type input "skinn"
click at [24, 405] on input "checkbox" at bounding box center [28, 408] width 17 height 17
checkbox input "true"
type input "2500"
click at [751, 79] on button "Save" at bounding box center [743, 83] width 52 height 29
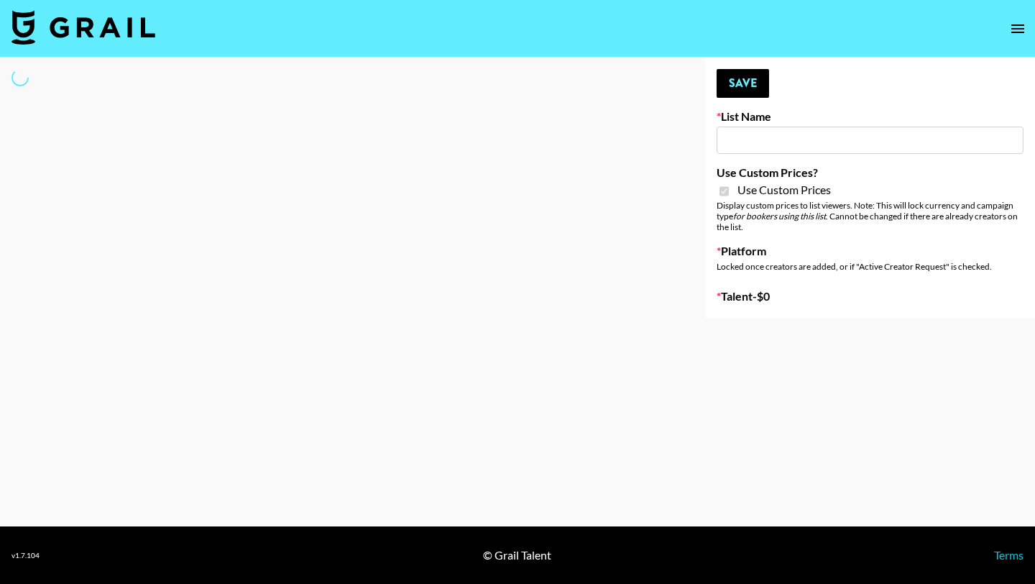
type input "Whallpro"
checkbox input "true"
select select "Brand"
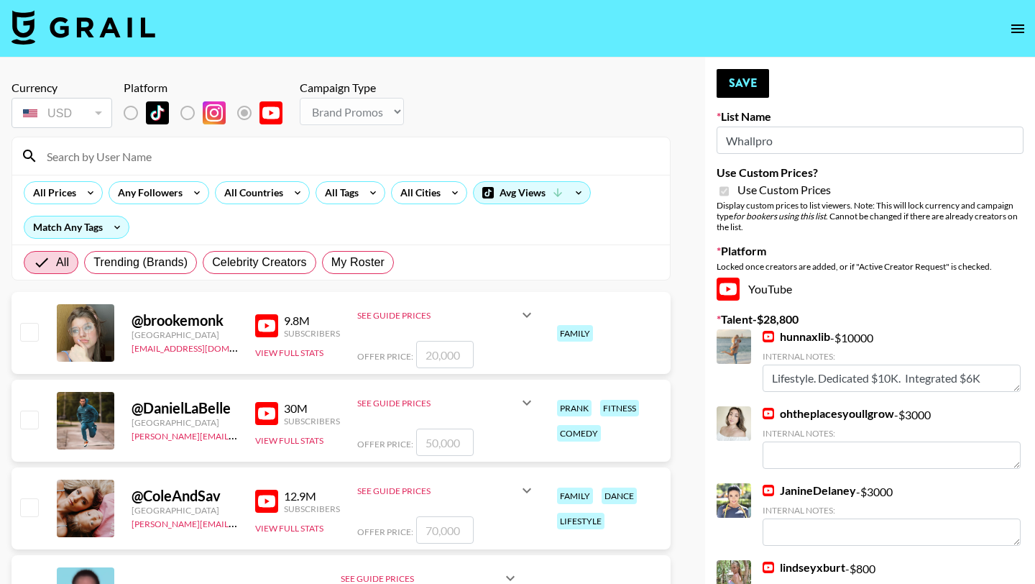
click at [246, 152] on input at bounding box center [349, 155] width 623 height 23
type input "ciera"
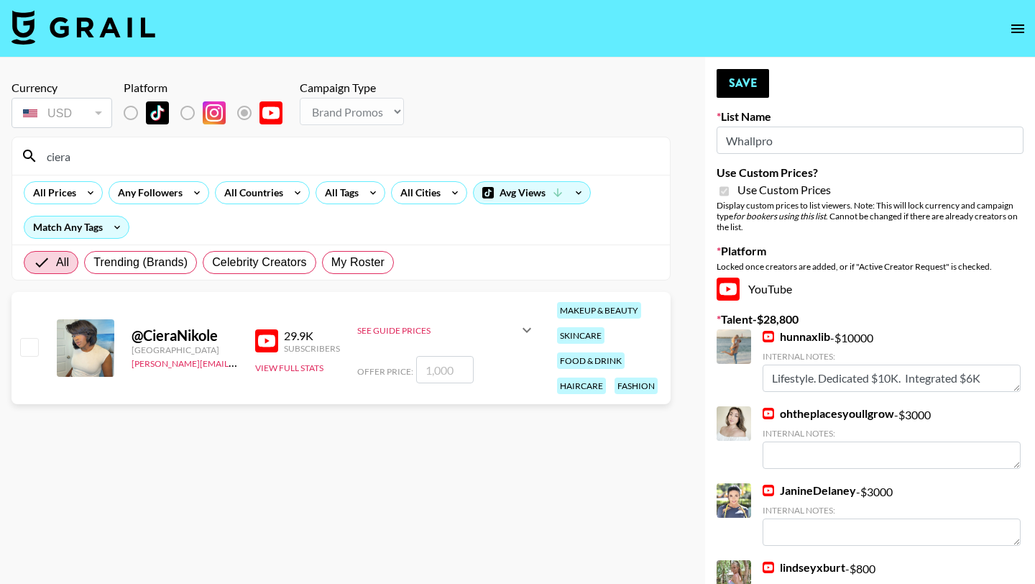
click at [23, 344] on input "checkbox" at bounding box center [28, 346] width 17 height 17
checkbox input "true"
type input "1000"
click at [752, 83] on button "Save" at bounding box center [743, 83] width 52 height 29
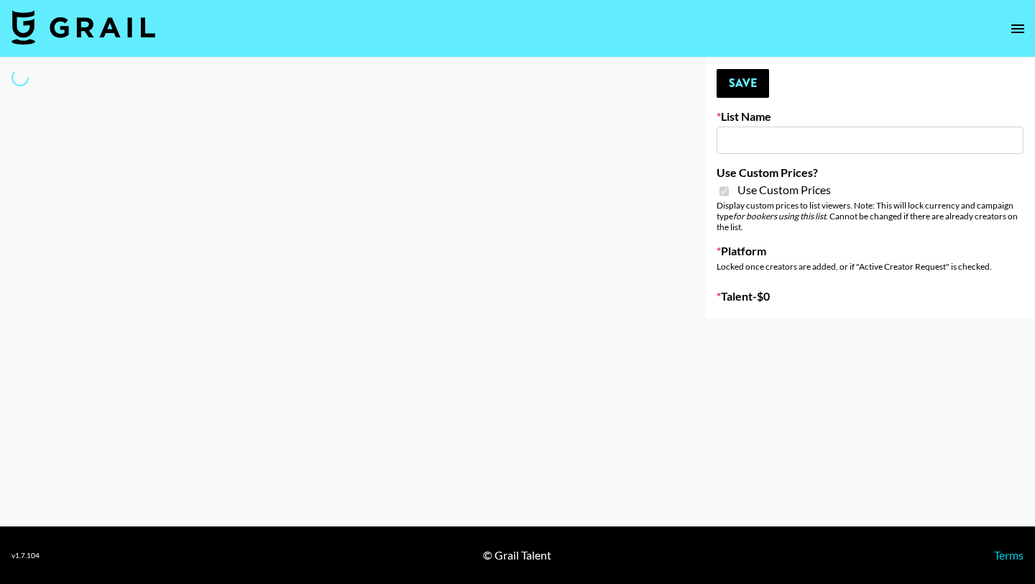
type input "Flexispot"
checkbox input "true"
select select "Brand"
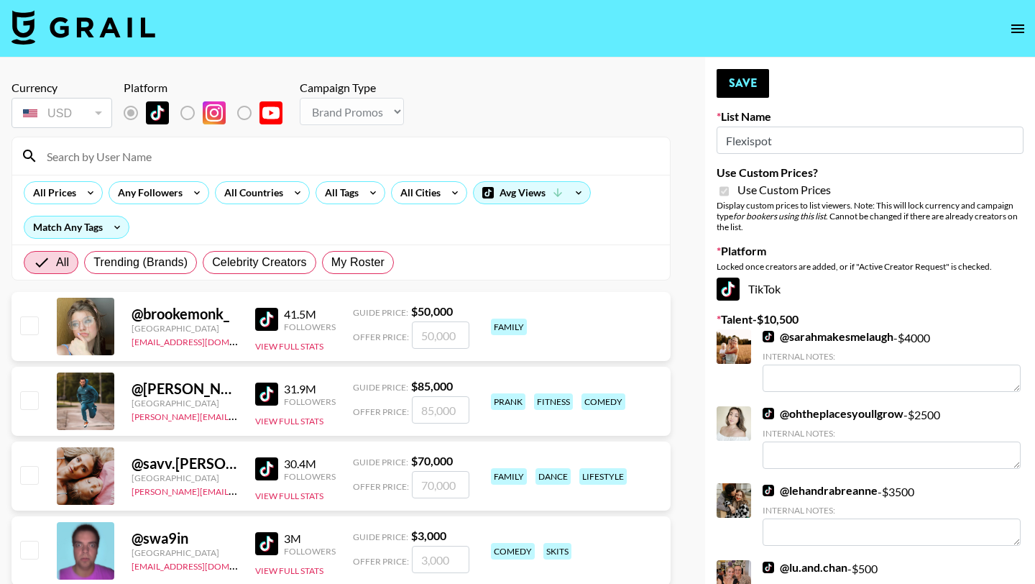
click at [114, 151] on input at bounding box center [349, 155] width 623 height 23
type input "ciera"
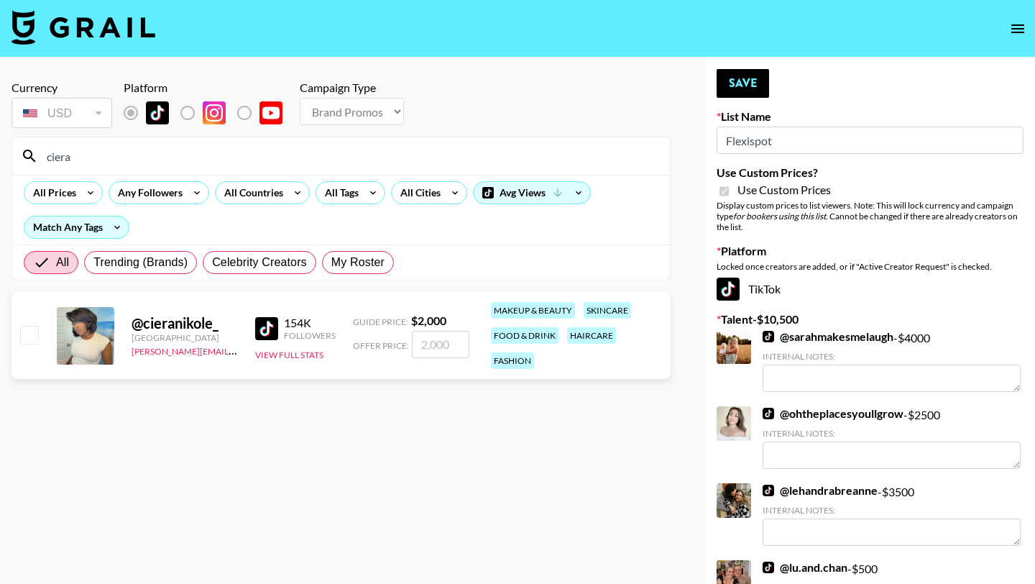
click at [27, 328] on input "checkbox" at bounding box center [28, 334] width 17 height 17
checkbox input "true"
type input "2000"
click at [745, 77] on button "Save" at bounding box center [743, 83] width 52 height 29
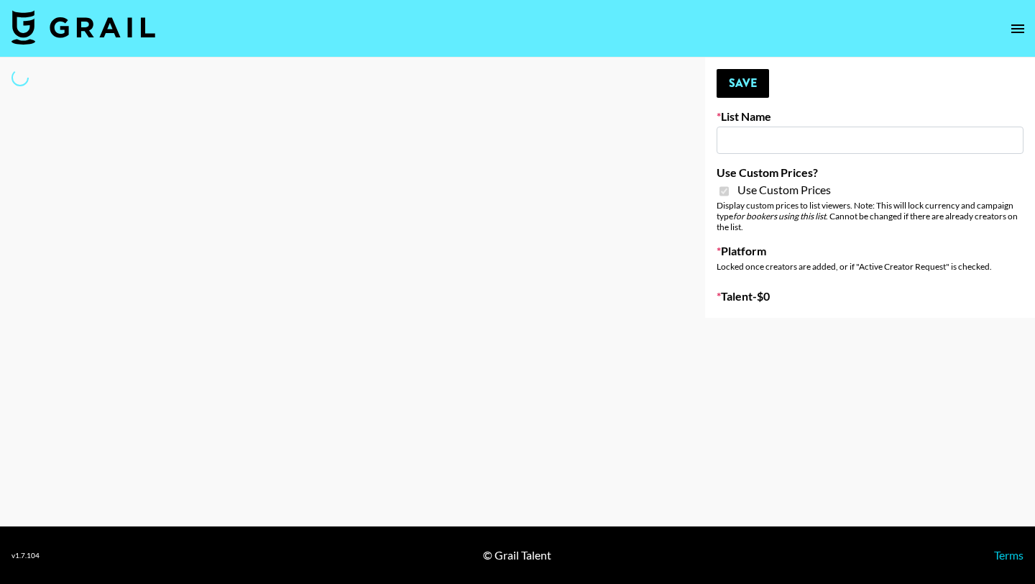
type input "G4free"
checkbox input "true"
select select "Brand"
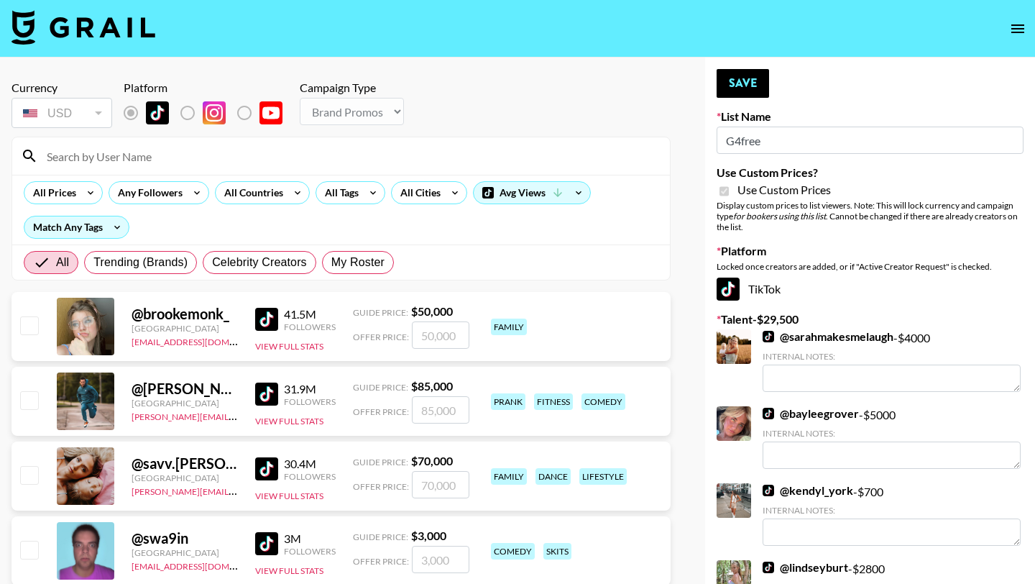
click at [125, 157] on input at bounding box center [349, 155] width 623 height 23
type input "sarahub"
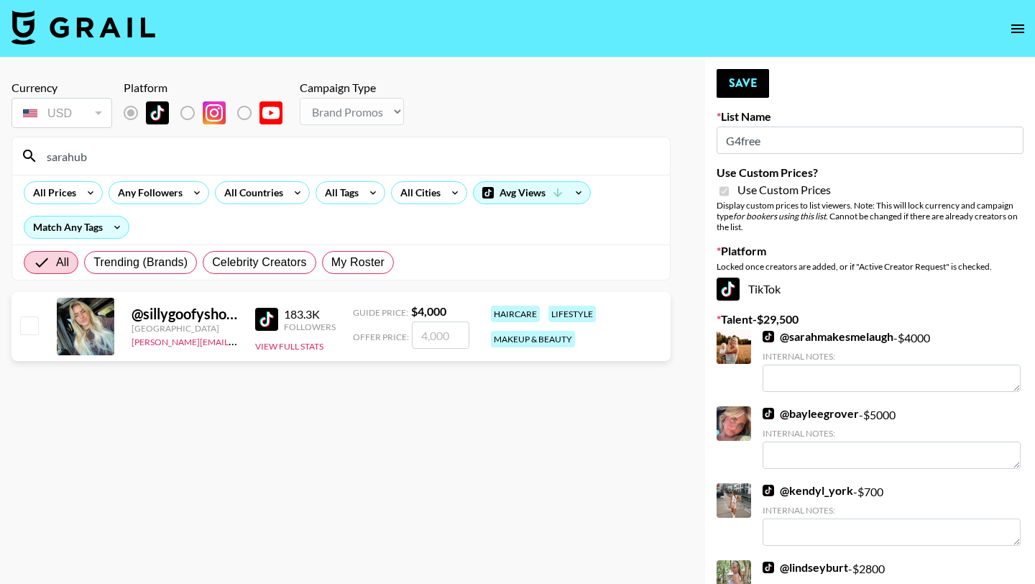
click at [24, 321] on input "checkbox" at bounding box center [28, 324] width 17 height 17
checkbox input "true"
type input "4000"
click at [724, 82] on button "Save" at bounding box center [743, 83] width 52 height 29
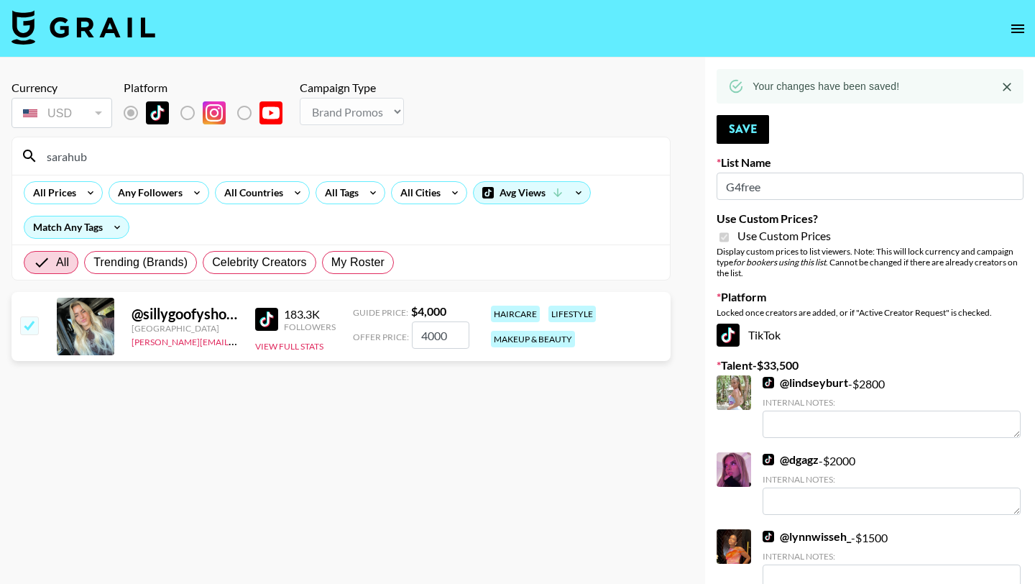
click at [213, 152] on input "sarahub" at bounding box center [349, 155] width 623 height 23
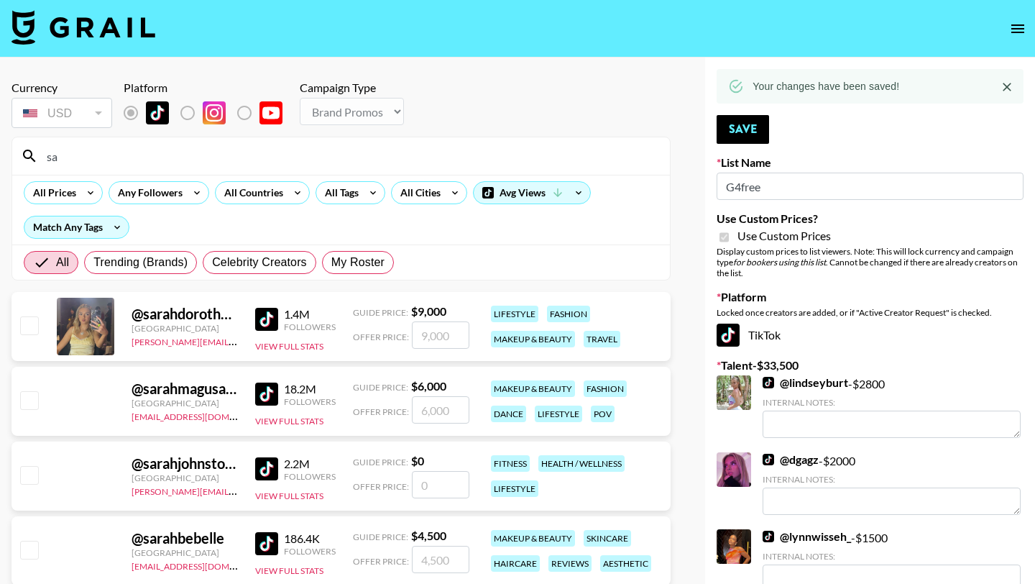
type input "s"
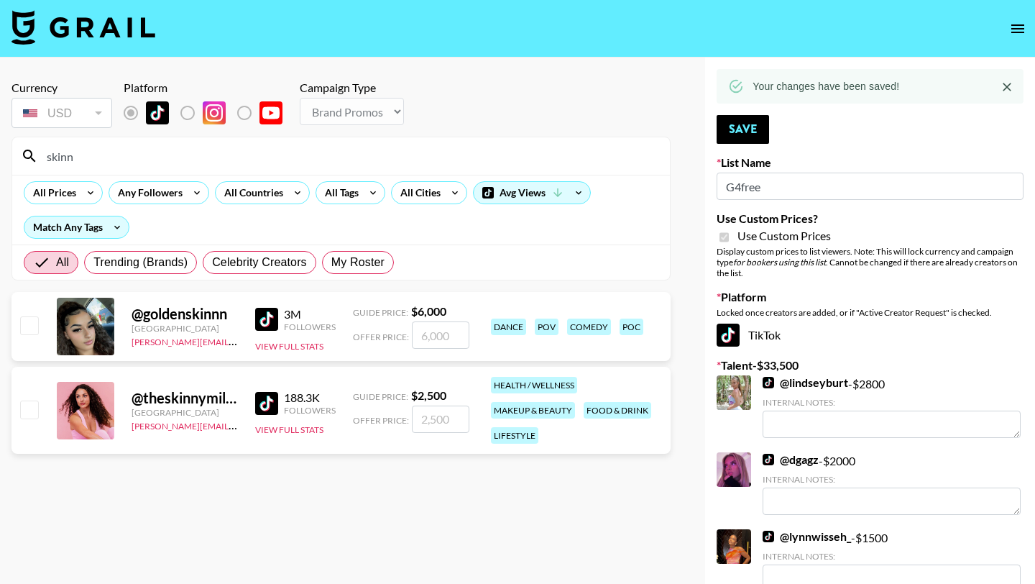
type input "skinn"
click at [30, 405] on input "checkbox" at bounding box center [28, 408] width 17 height 17
checkbox input "true"
type input "2500"
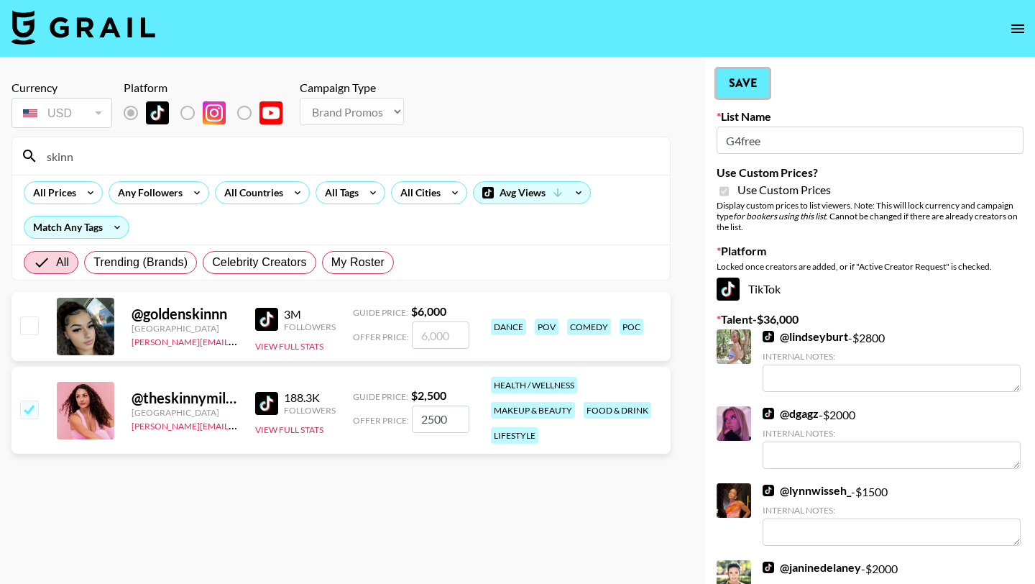
click at [758, 78] on button "Save" at bounding box center [743, 83] width 52 height 29
